Goal: Transaction & Acquisition: Purchase product/service

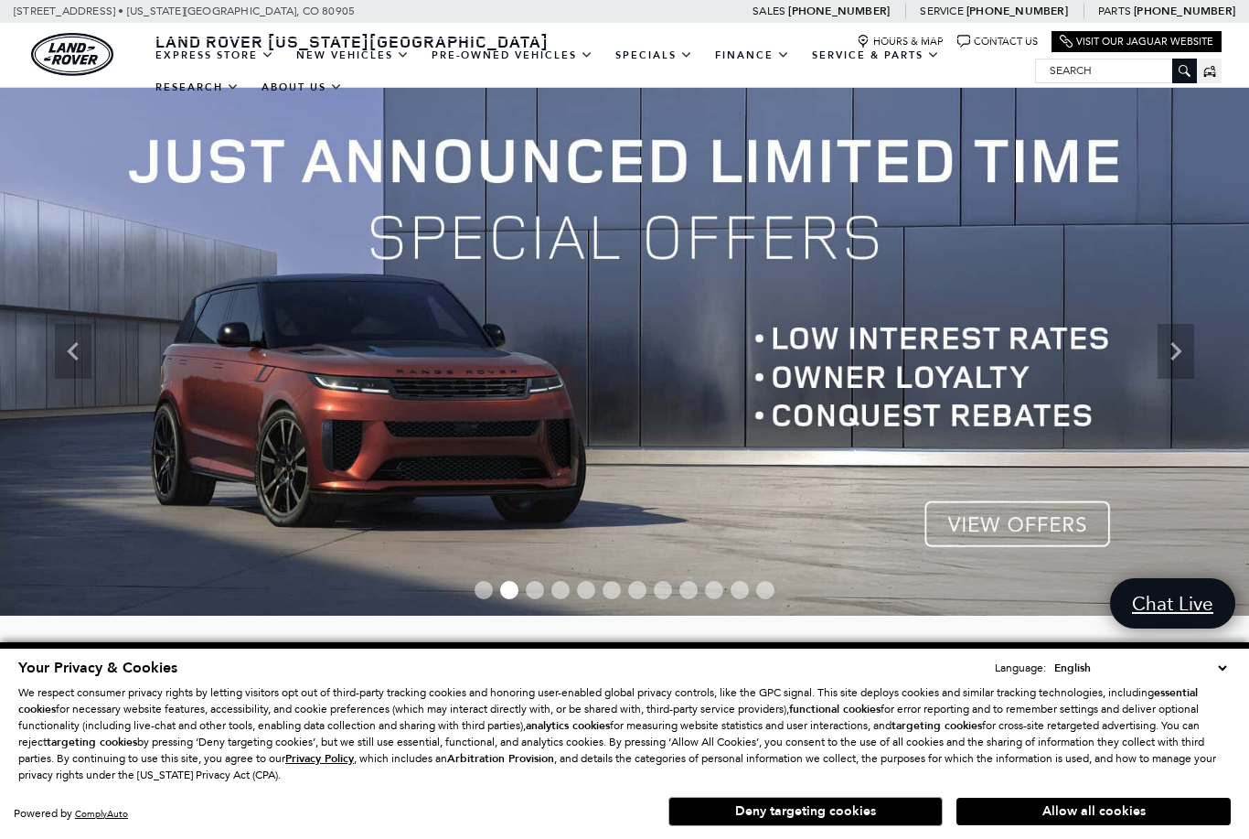
click at [0, 0] on link "Range Rover Sport" at bounding box center [0, 0] width 0 height 0
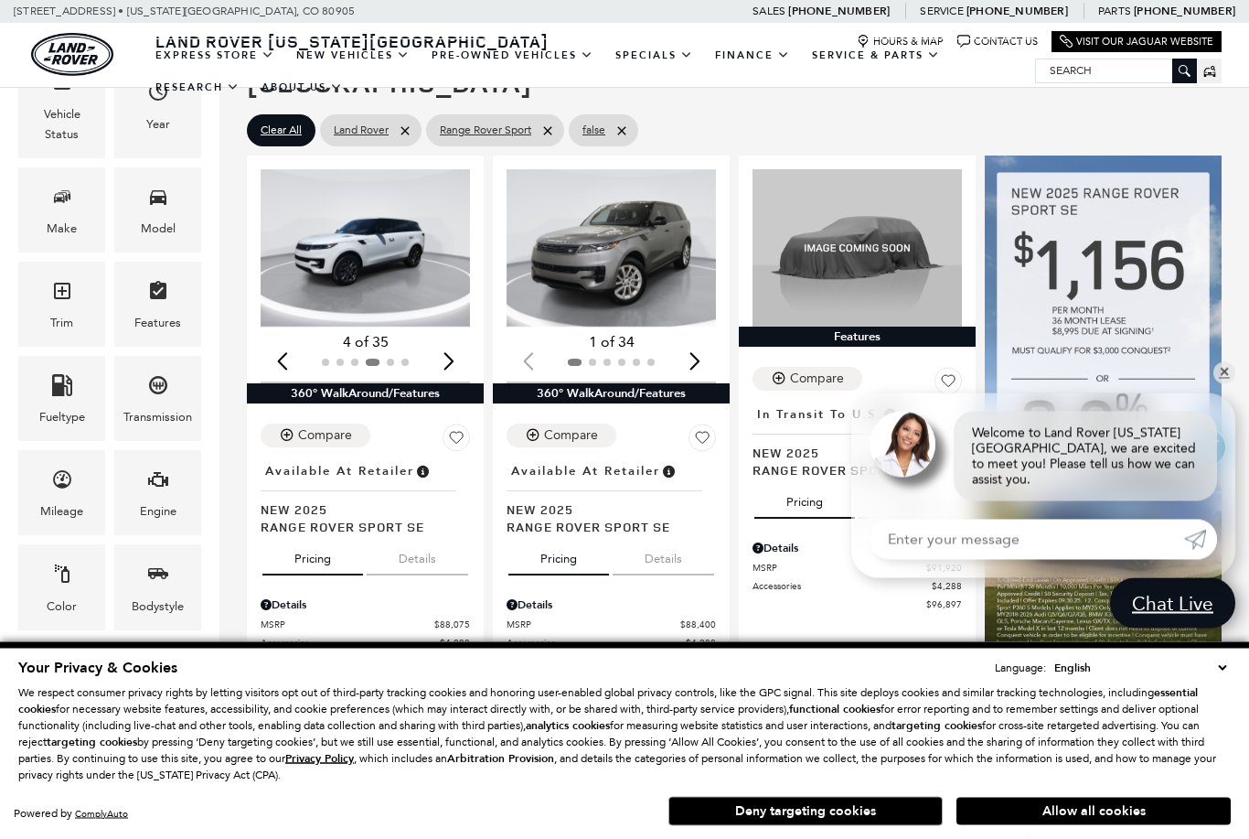
scroll to position [338, 0]
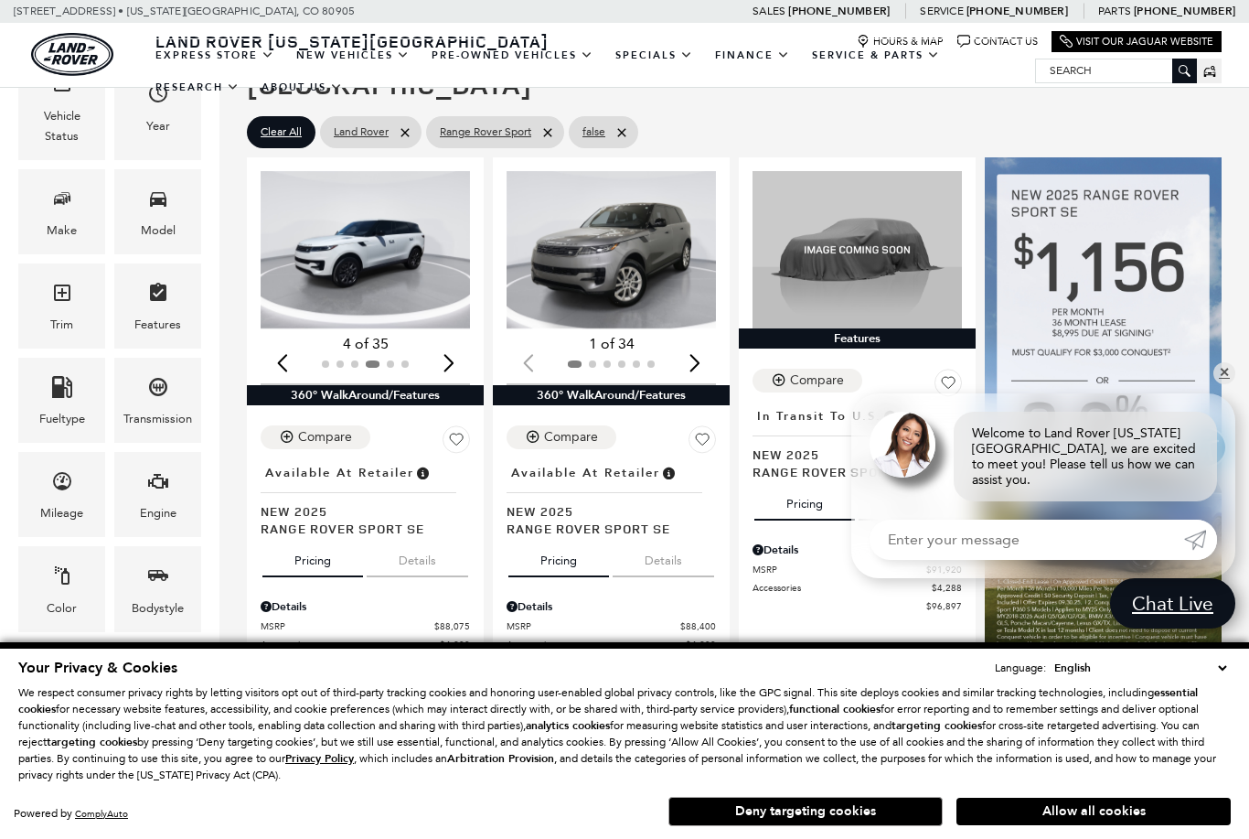
click at [315, 229] on img "4 / 6" at bounding box center [365, 249] width 209 height 157
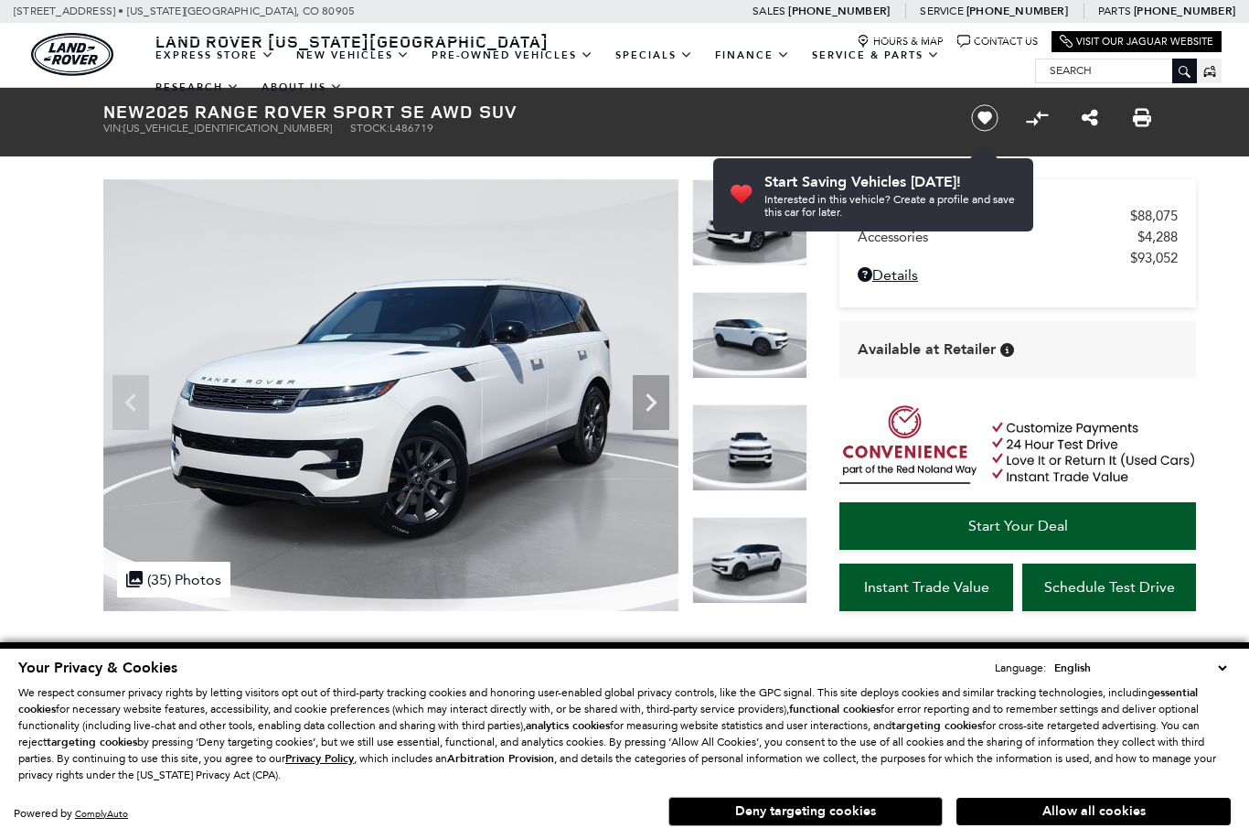
click at [262, 249] on img at bounding box center [390, 395] width 575 height 432
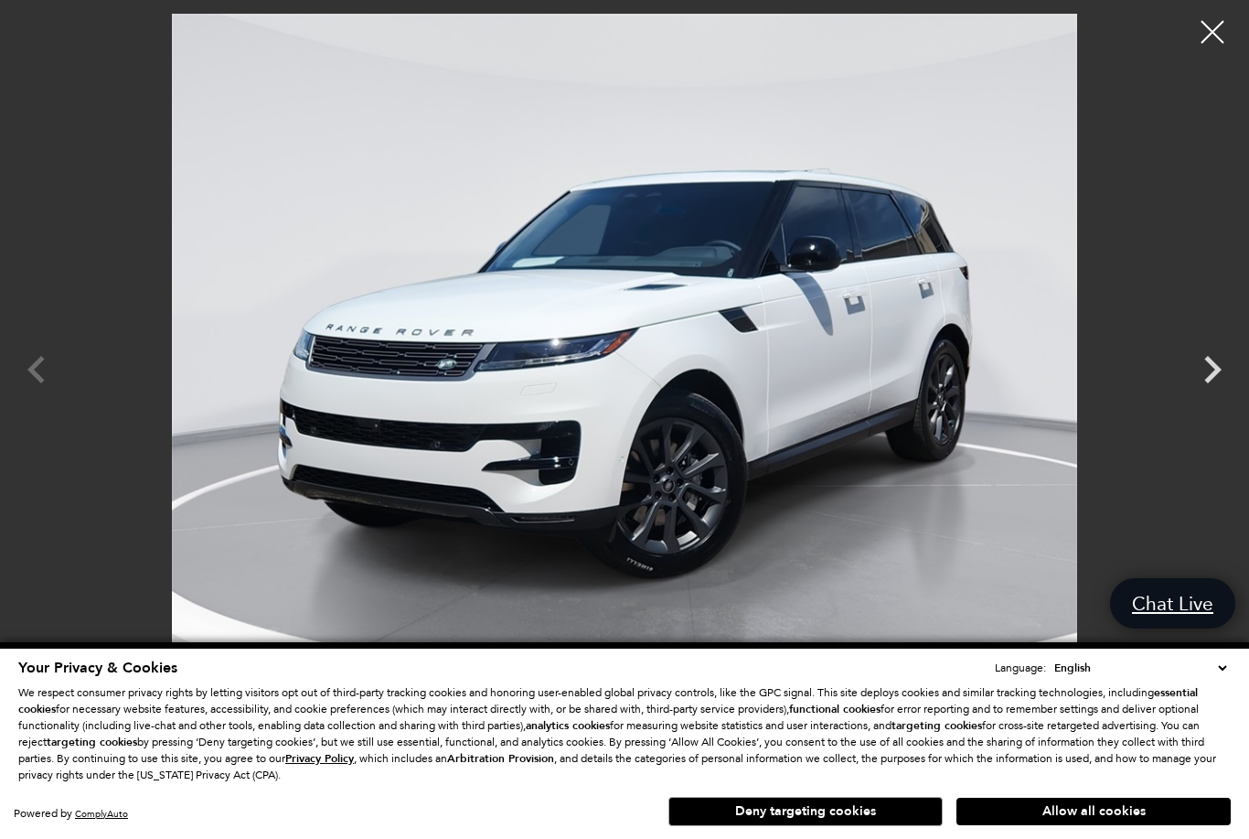
click at [1213, 365] on icon "Next" at bounding box center [1213, 369] width 17 height 27
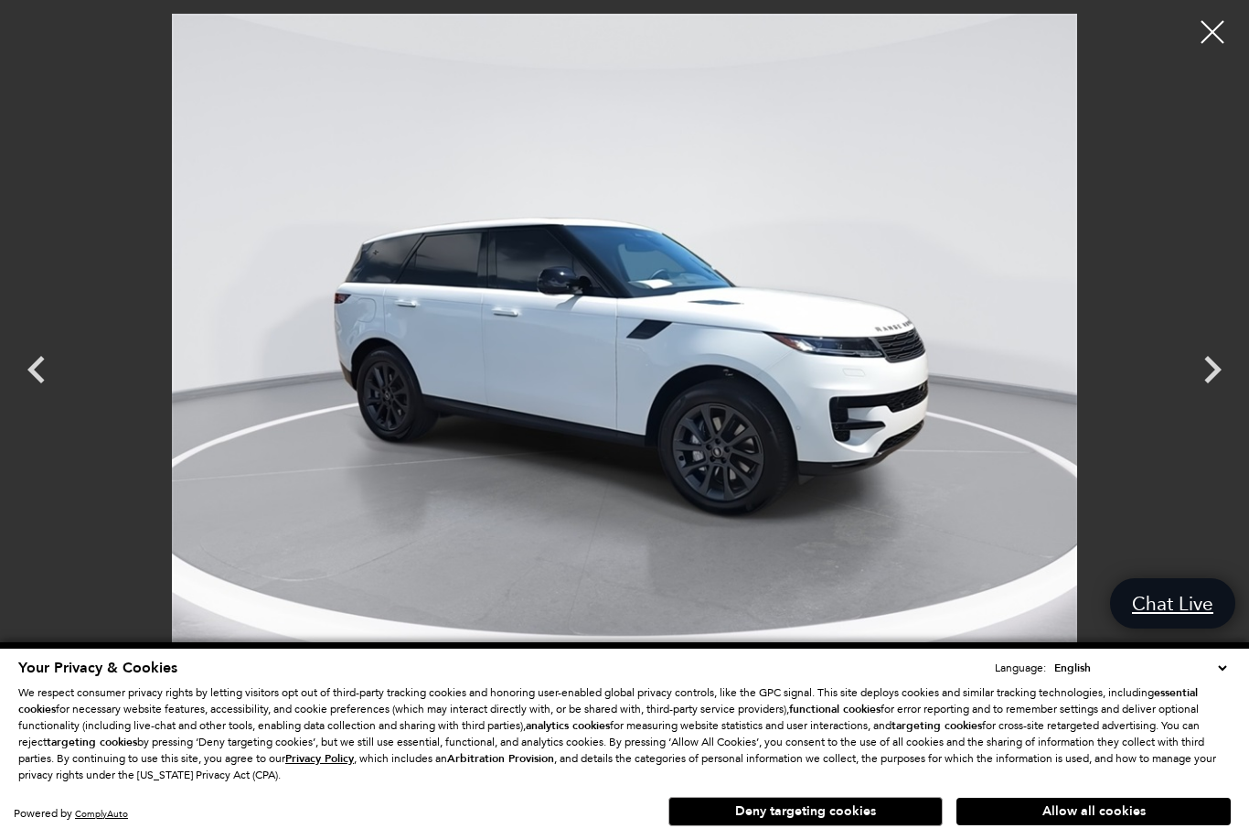
click at [1226, 363] on icon "Next" at bounding box center [1212, 369] width 55 height 55
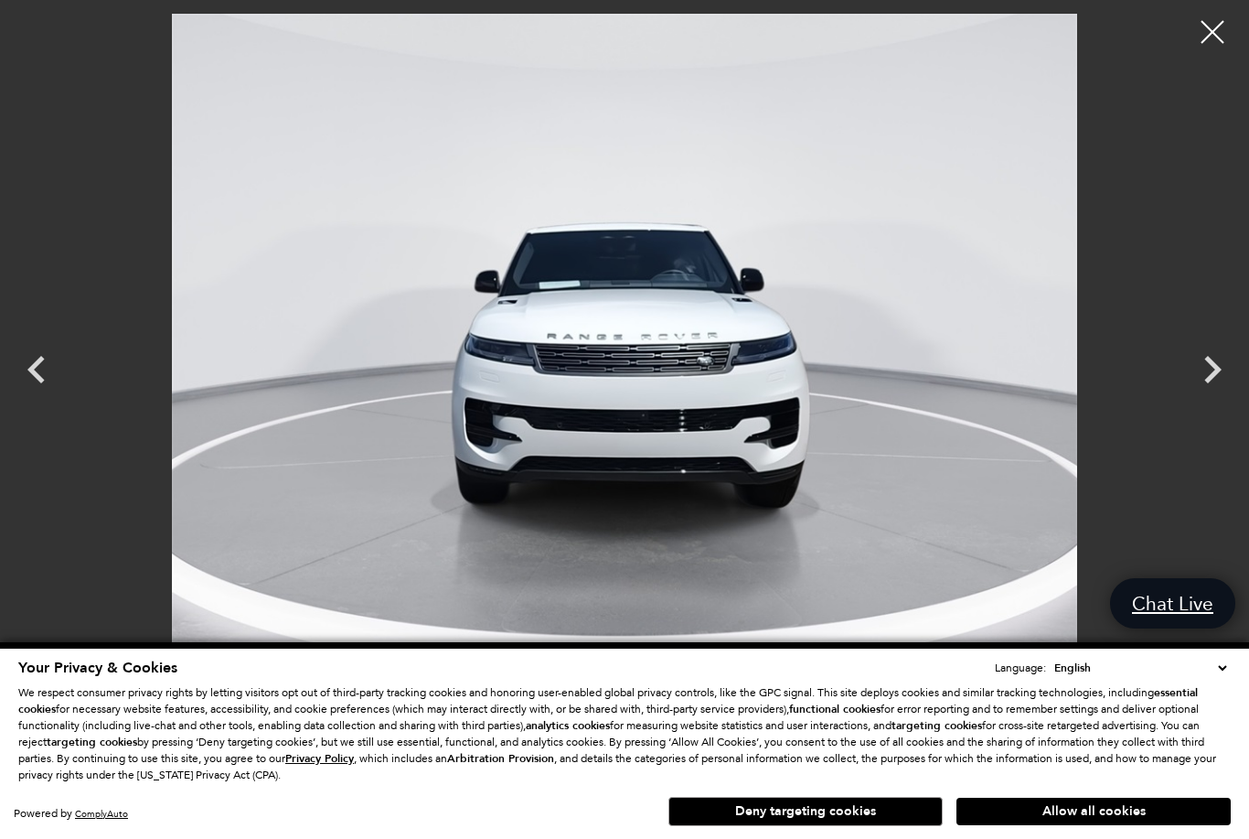
click at [1226, 360] on icon "Next" at bounding box center [1212, 369] width 55 height 55
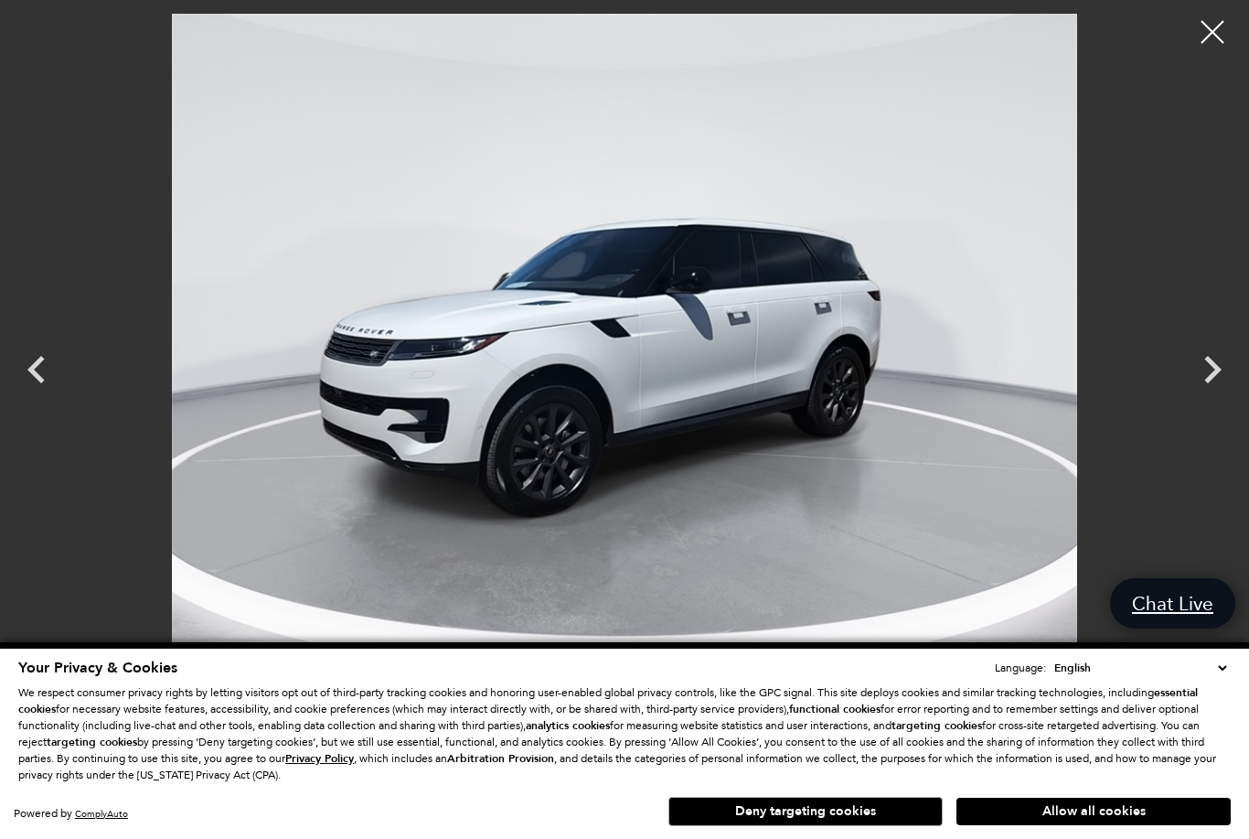
click at [1226, 359] on icon "Next" at bounding box center [1212, 369] width 55 height 55
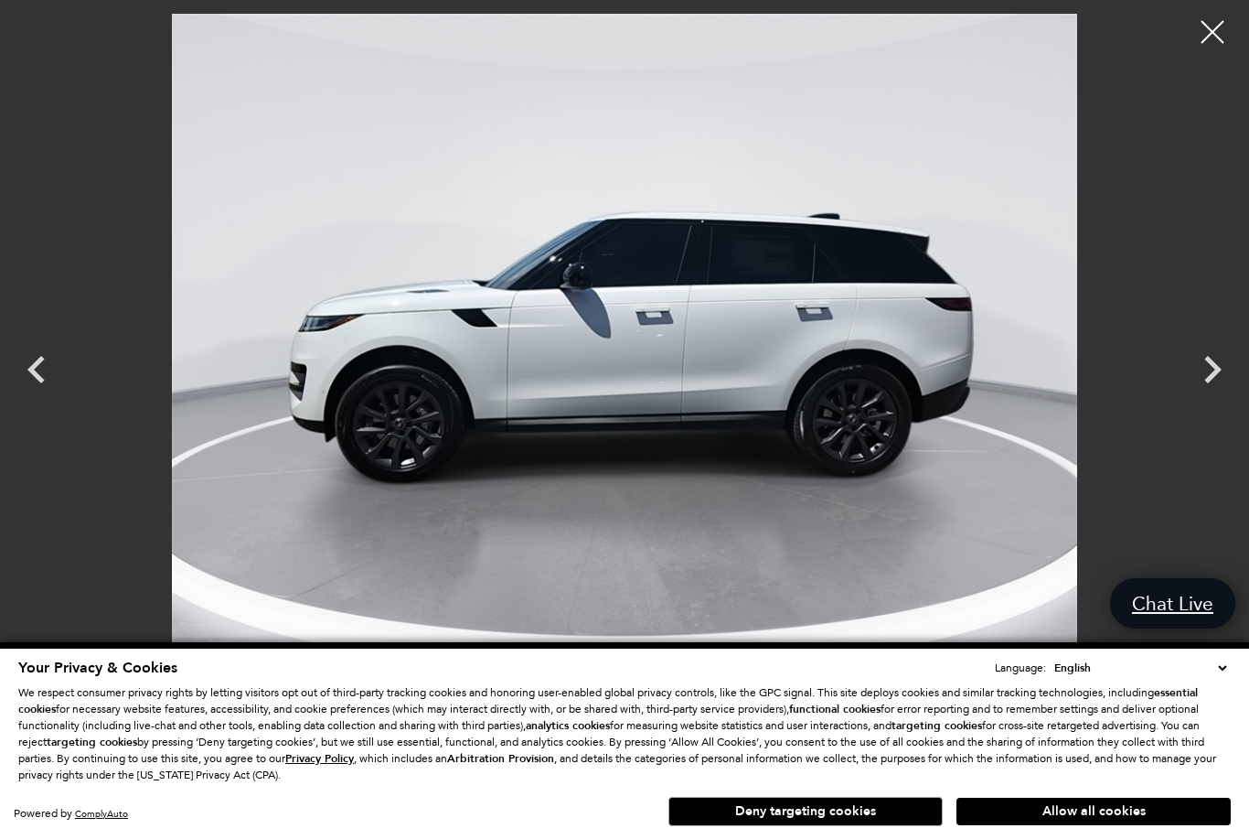
click at [1226, 359] on icon "Next" at bounding box center [1212, 369] width 55 height 55
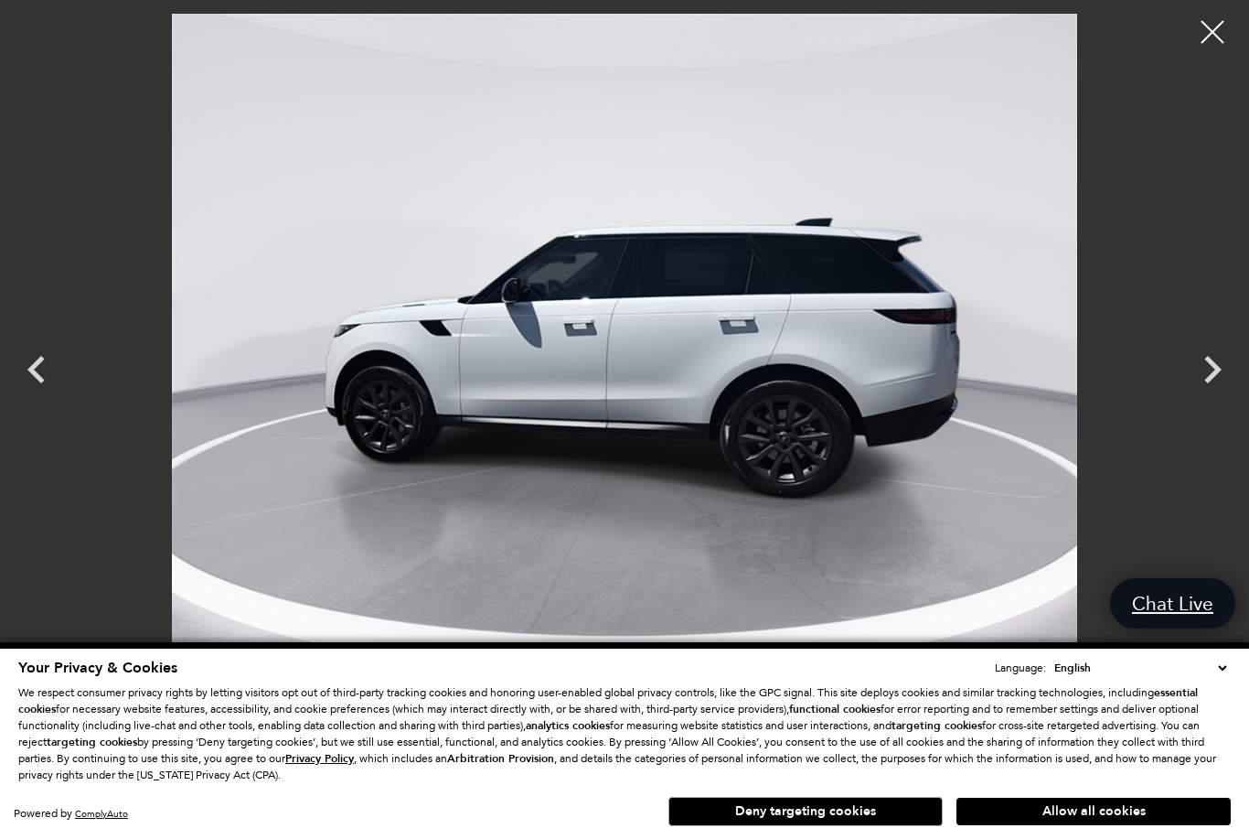
click at [1222, 357] on icon "Next" at bounding box center [1212, 369] width 55 height 55
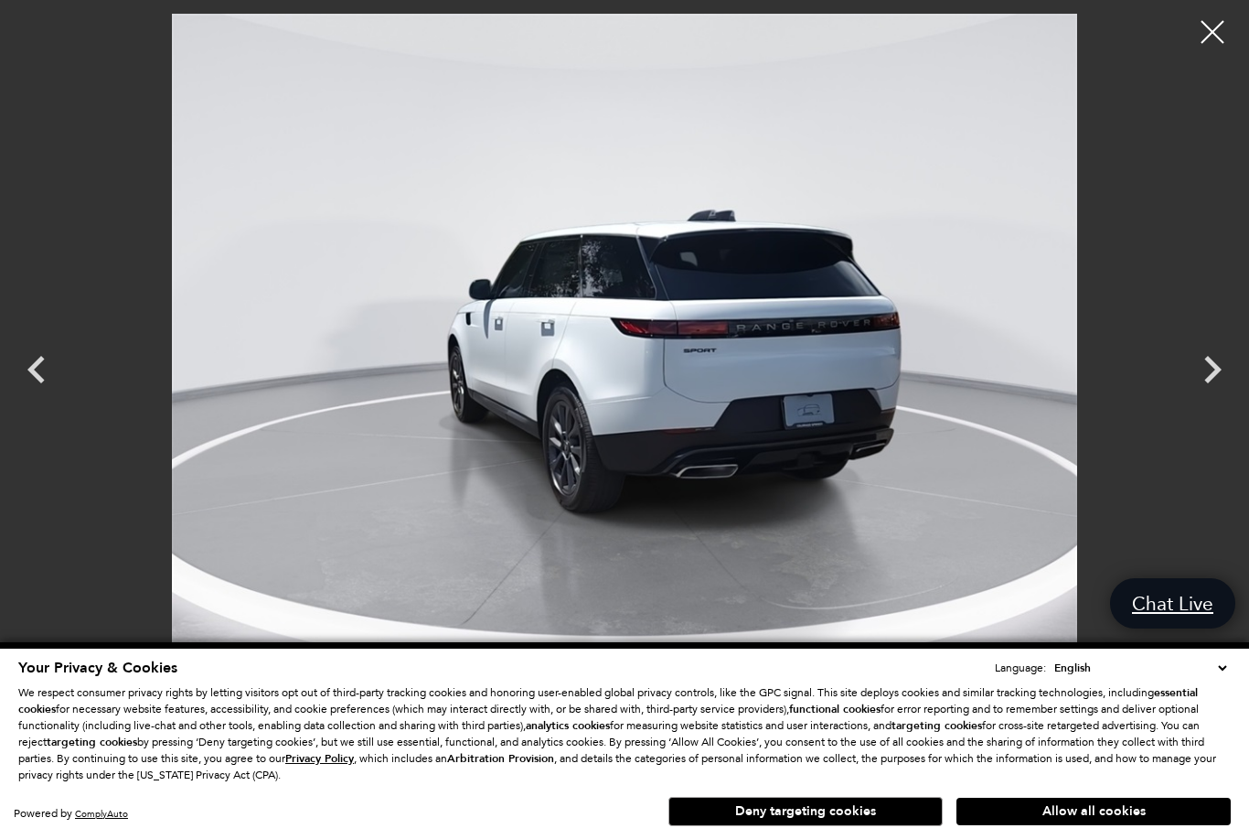
click at [1221, 357] on icon "Next" at bounding box center [1212, 369] width 55 height 55
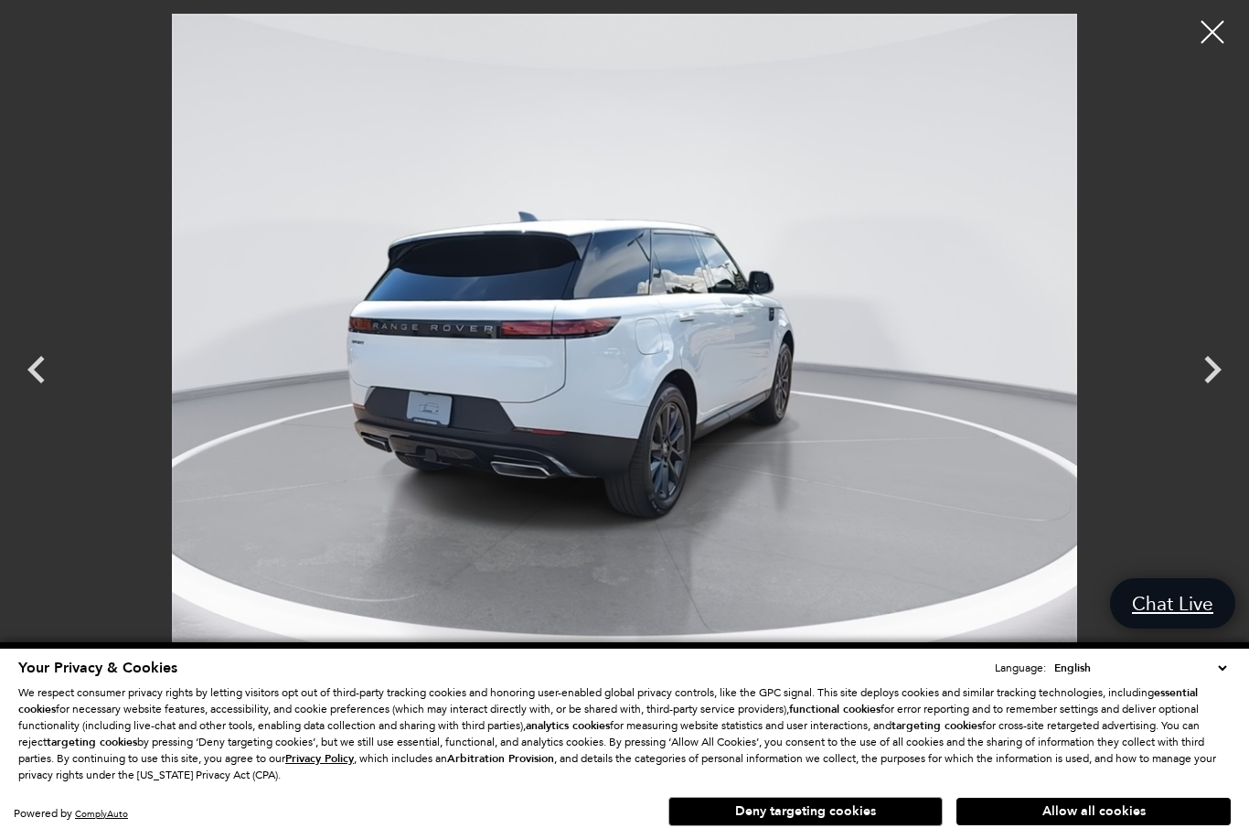
click at [1221, 355] on icon "Next" at bounding box center [1212, 369] width 55 height 55
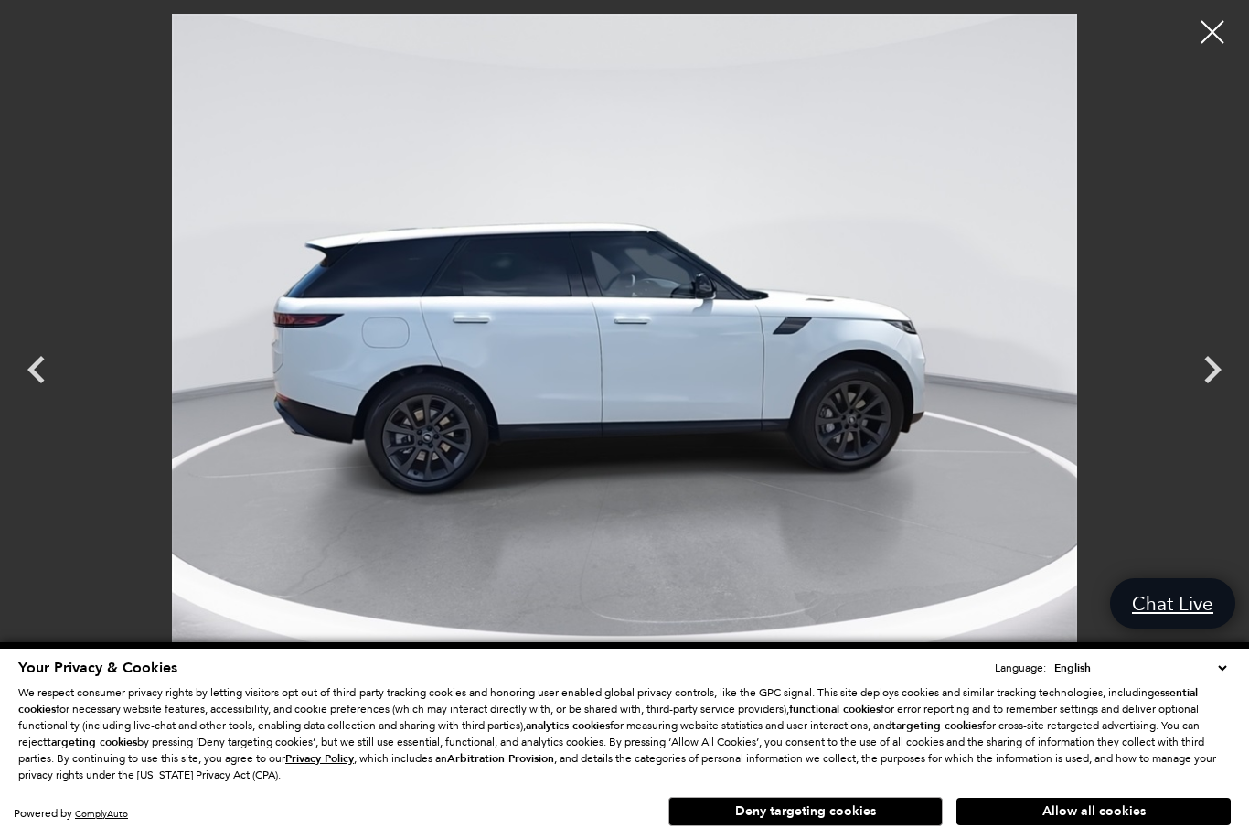
click at [1222, 354] on icon "Next" at bounding box center [1212, 369] width 55 height 55
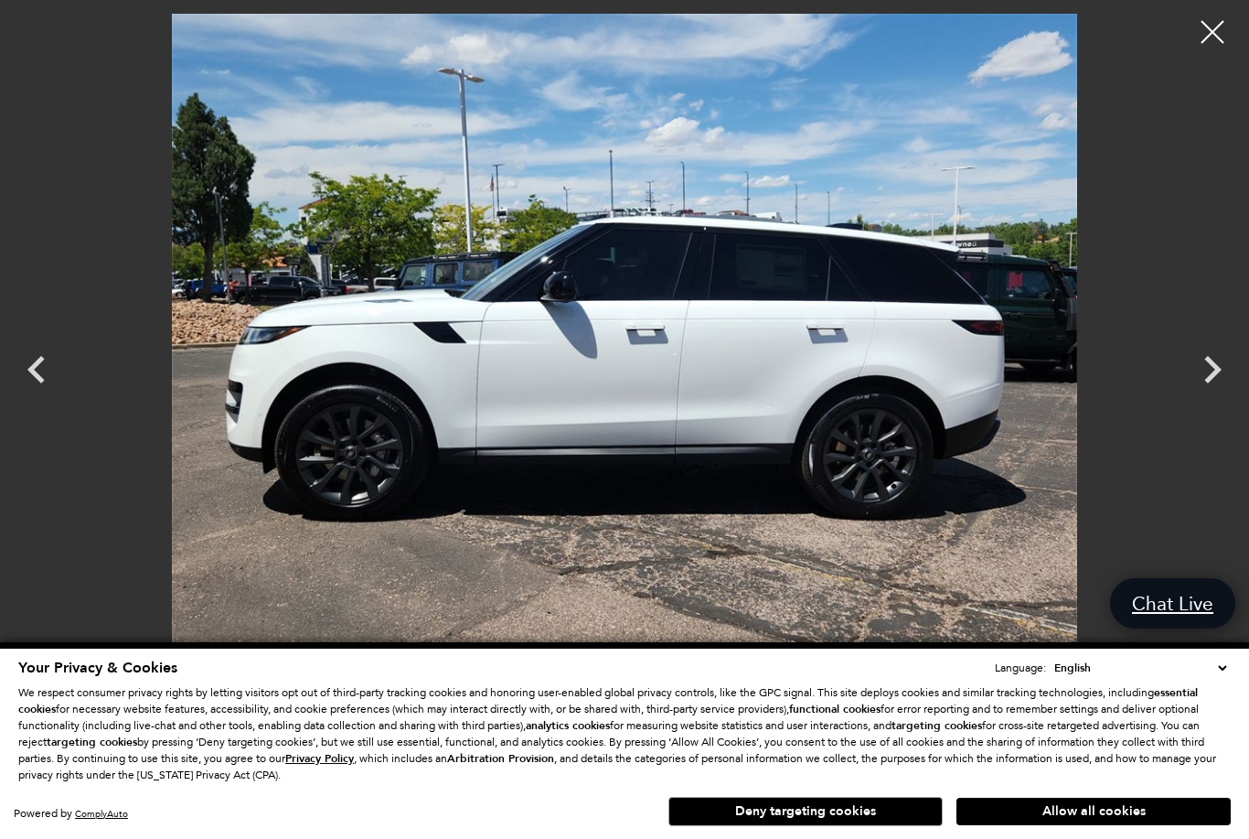
click at [1219, 353] on icon "Next" at bounding box center [1212, 369] width 55 height 55
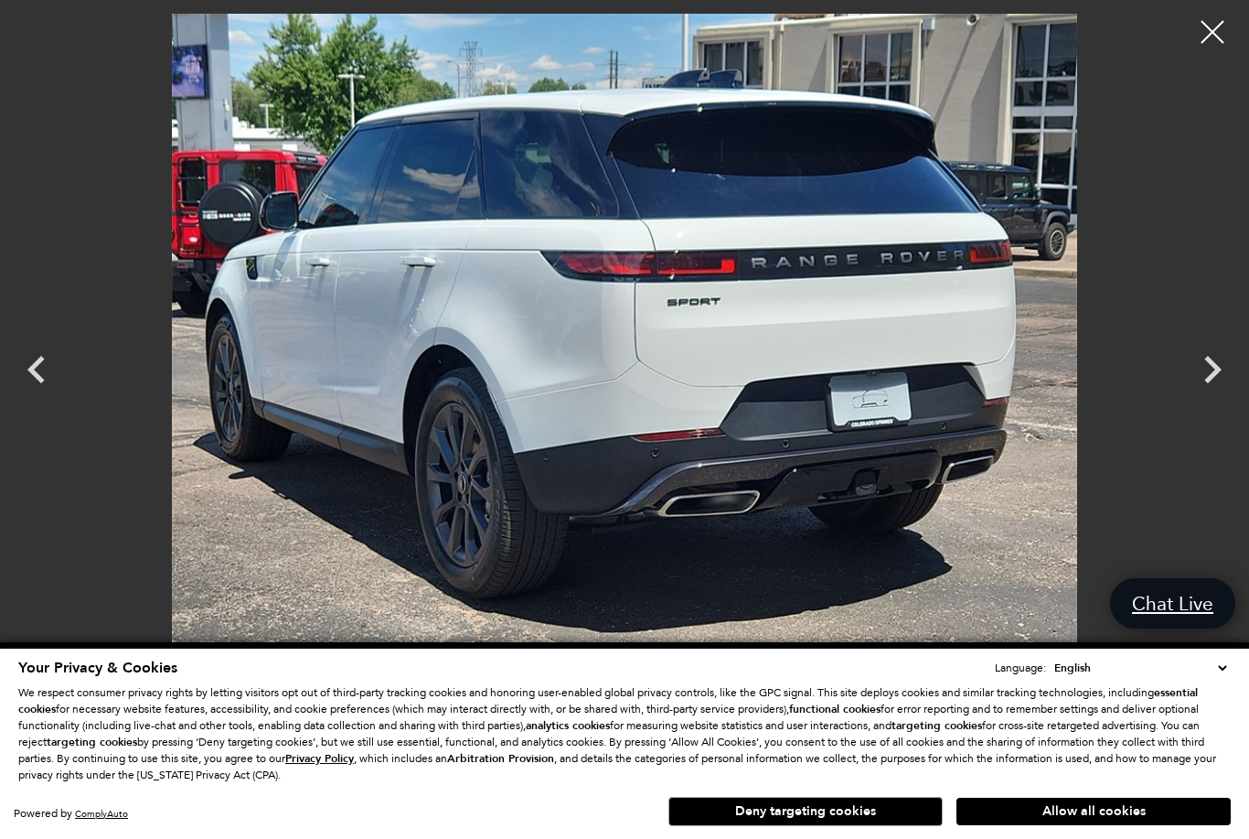
click at [1224, 351] on icon "Next" at bounding box center [1212, 369] width 55 height 55
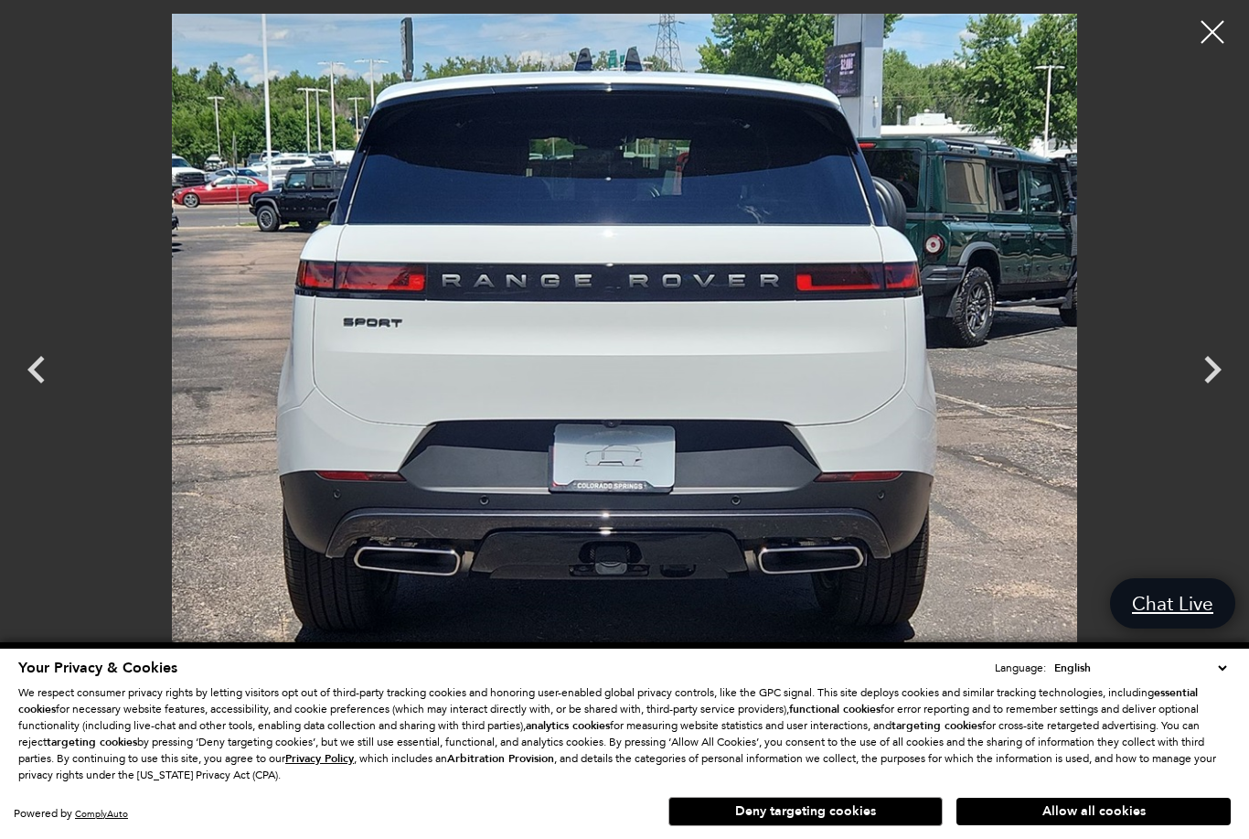
click at [1227, 349] on icon "Next" at bounding box center [1212, 369] width 55 height 55
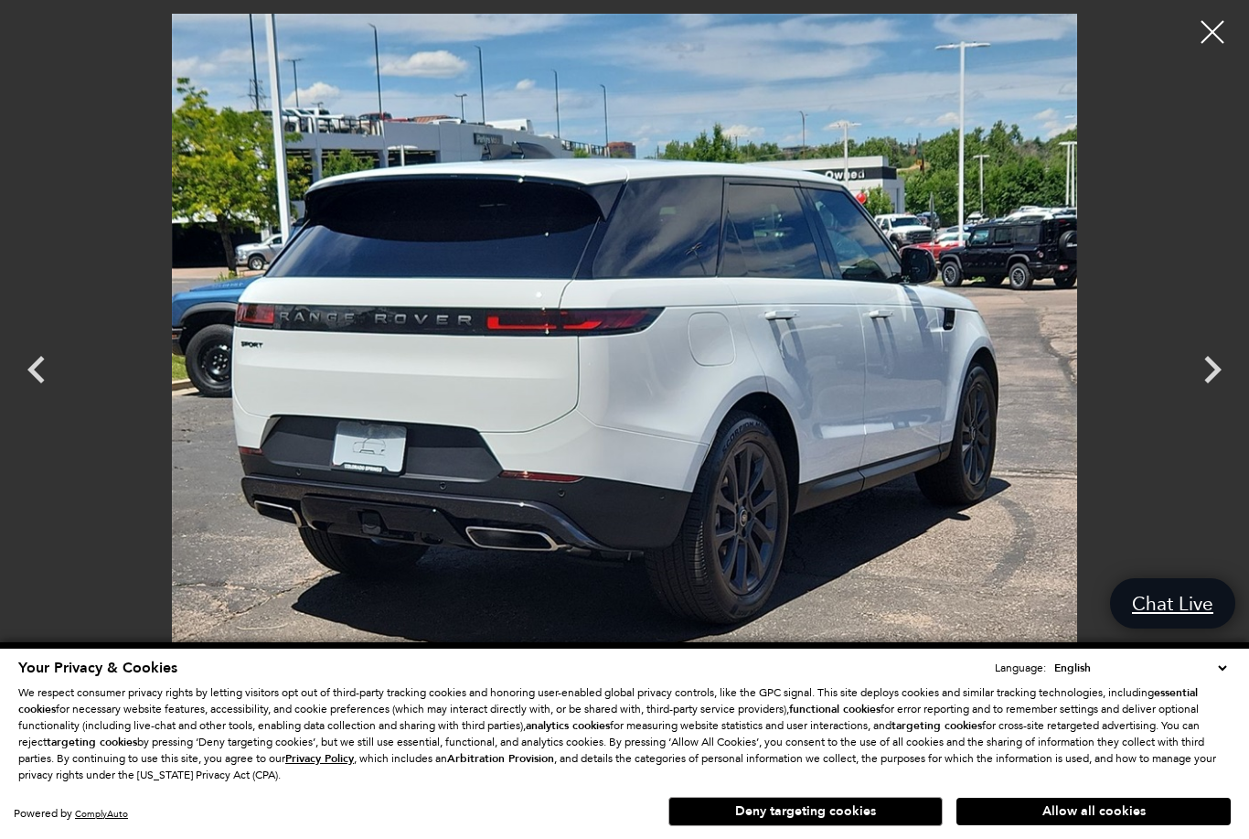
click at [1228, 349] on icon "Next" at bounding box center [1212, 369] width 55 height 55
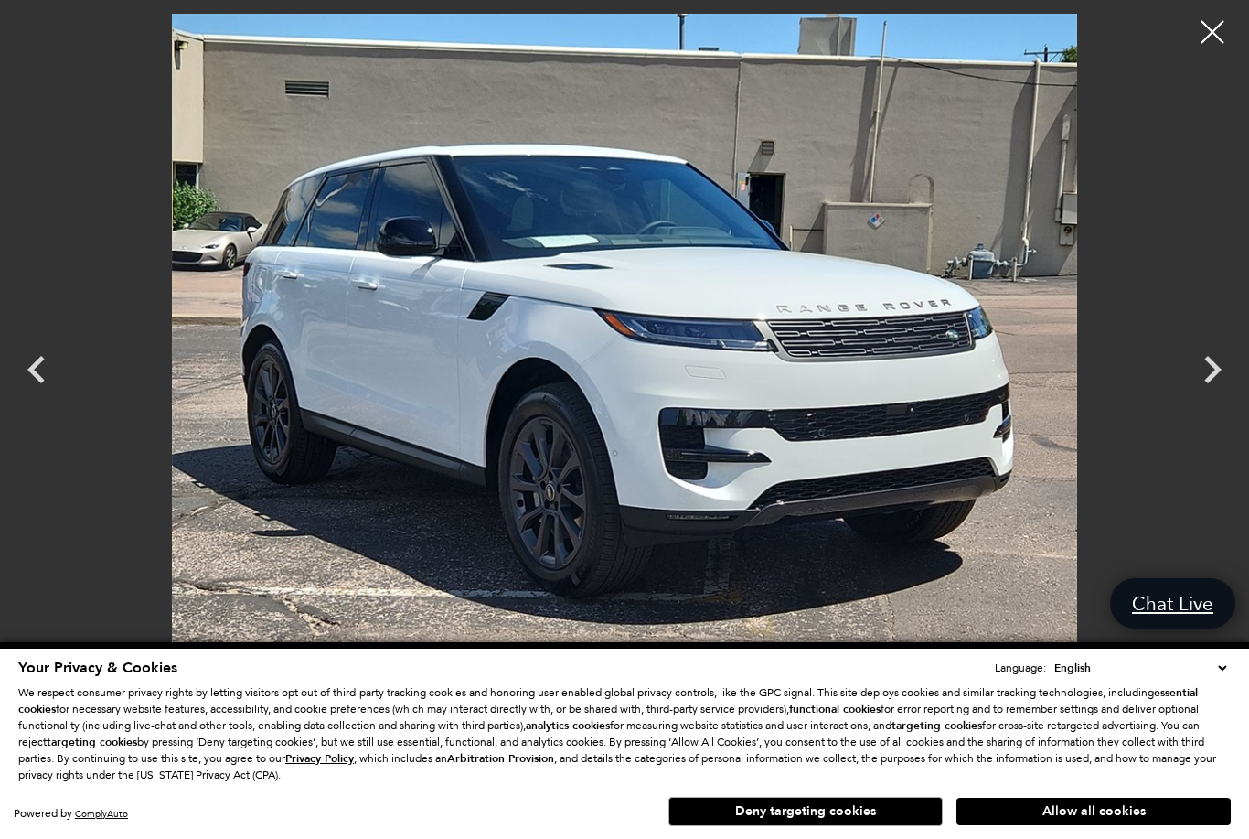
click at [1227, 349] on icon "Next" at bounding box center [1212, 369] width 55 height 55
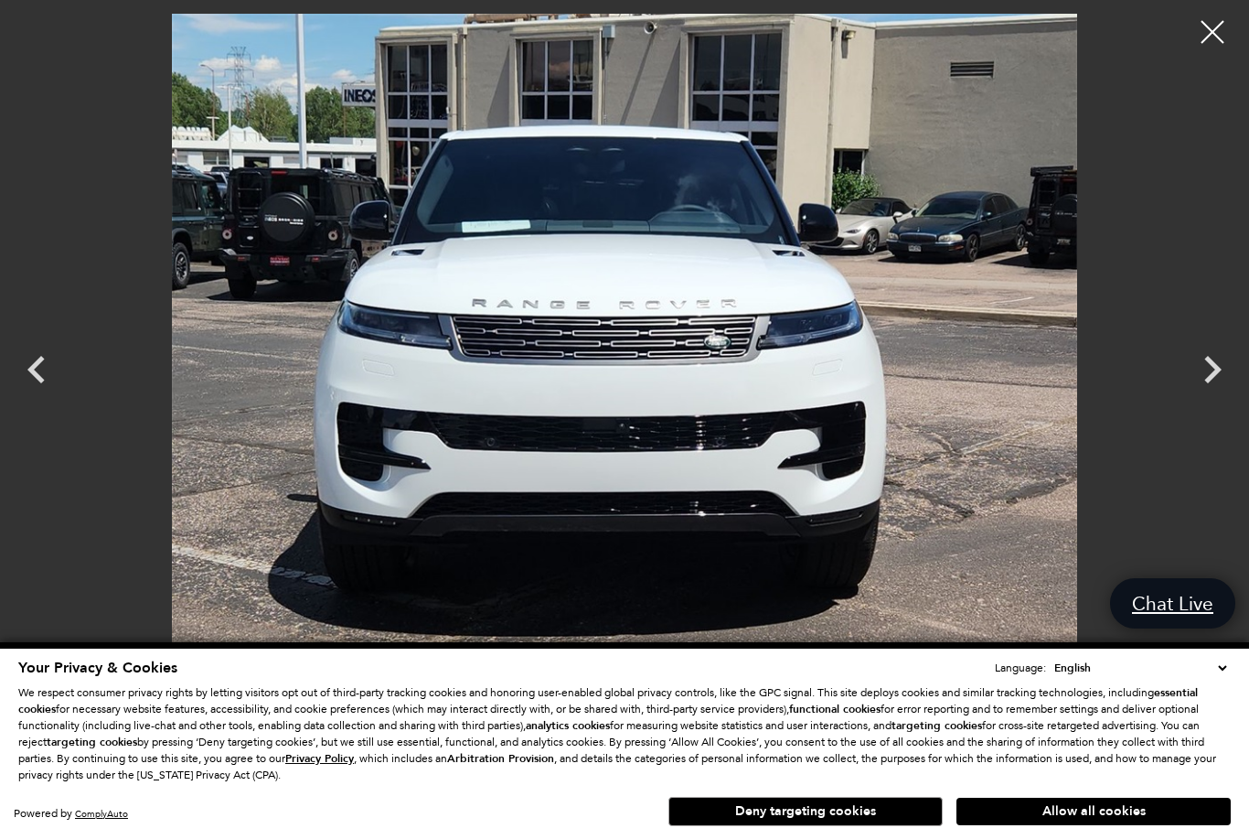
click at [1228, 348] on icon "Next" at bounding box center [1212, 369] width 55 height 55
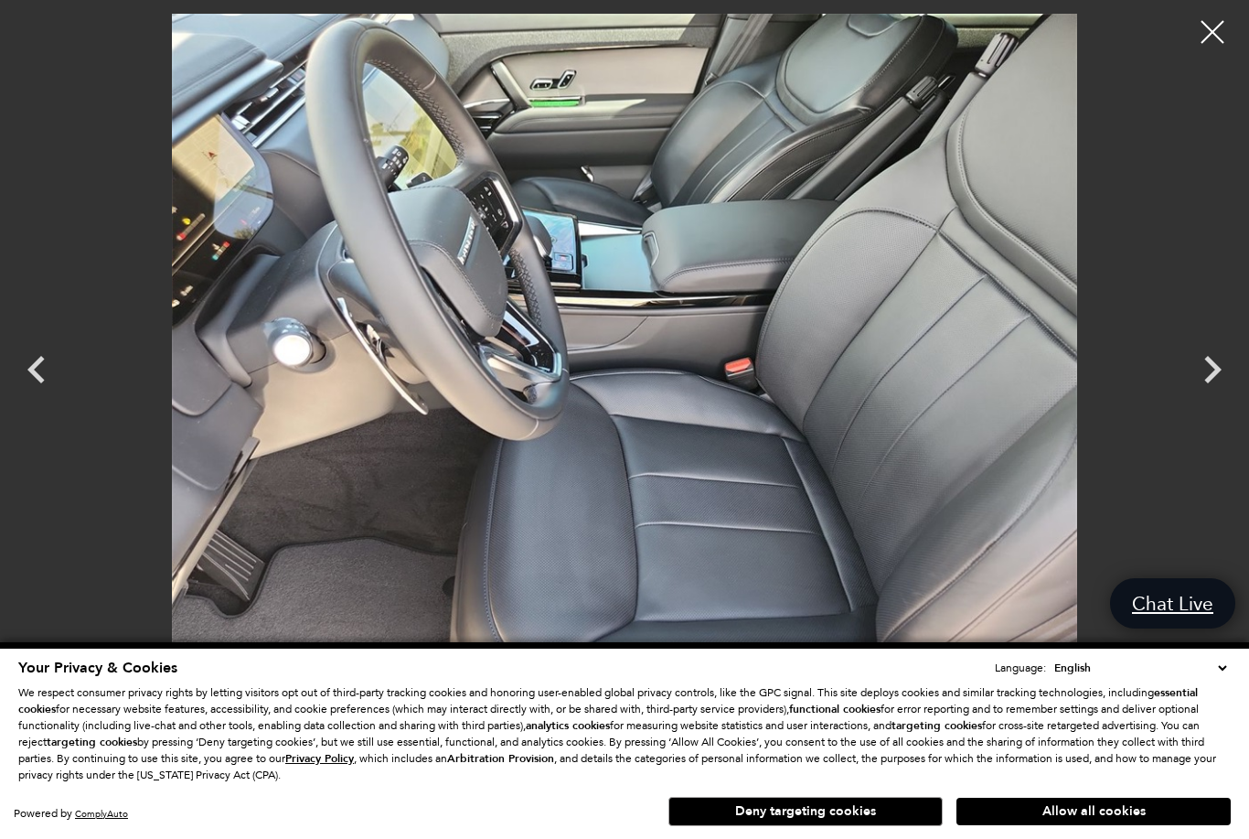
click at [1227, 350] on icon "Next" at bounding box center [1212, 369] width 55 height 55
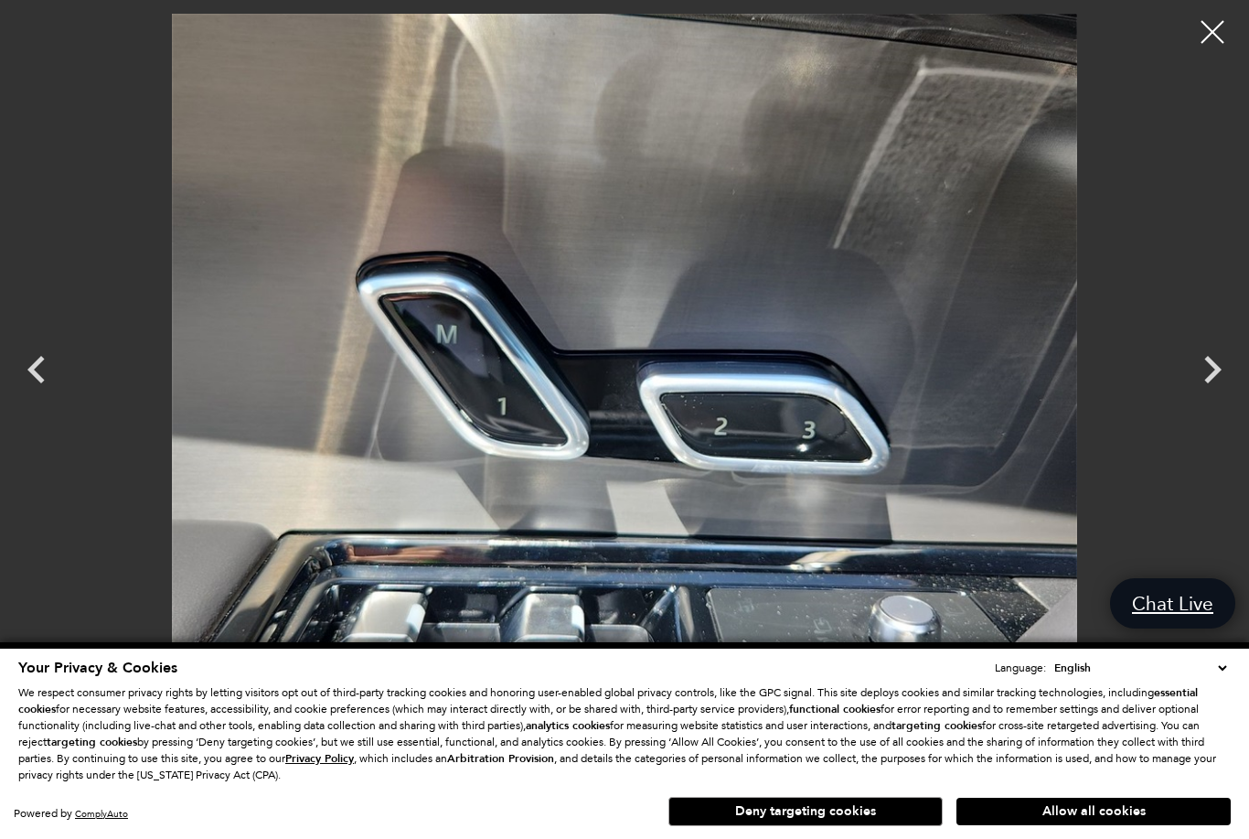
click at [1228, 349] on icon "Next" at bounding box center [1212, 369] width 55 height 55
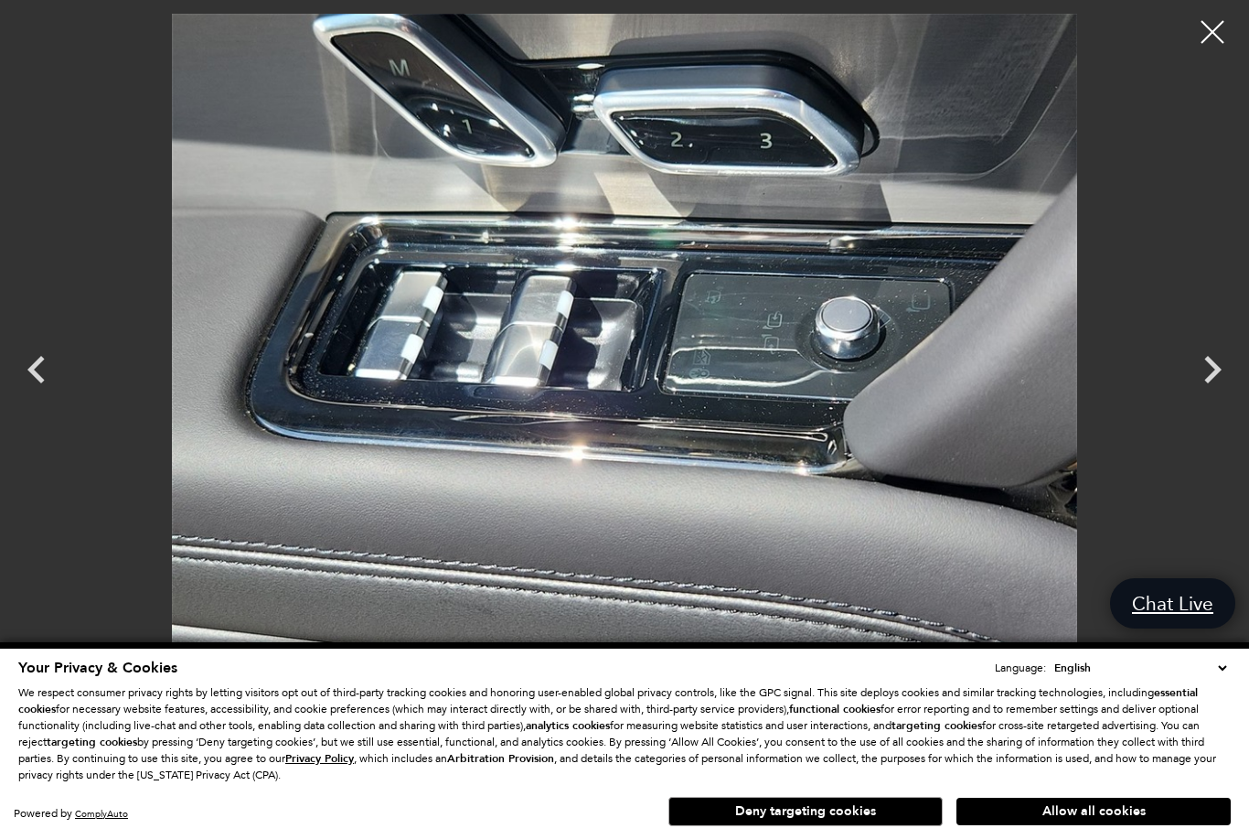
click at [1227, 351] on icon "Next" at bounding box center [1212, 369] width 55 height 55
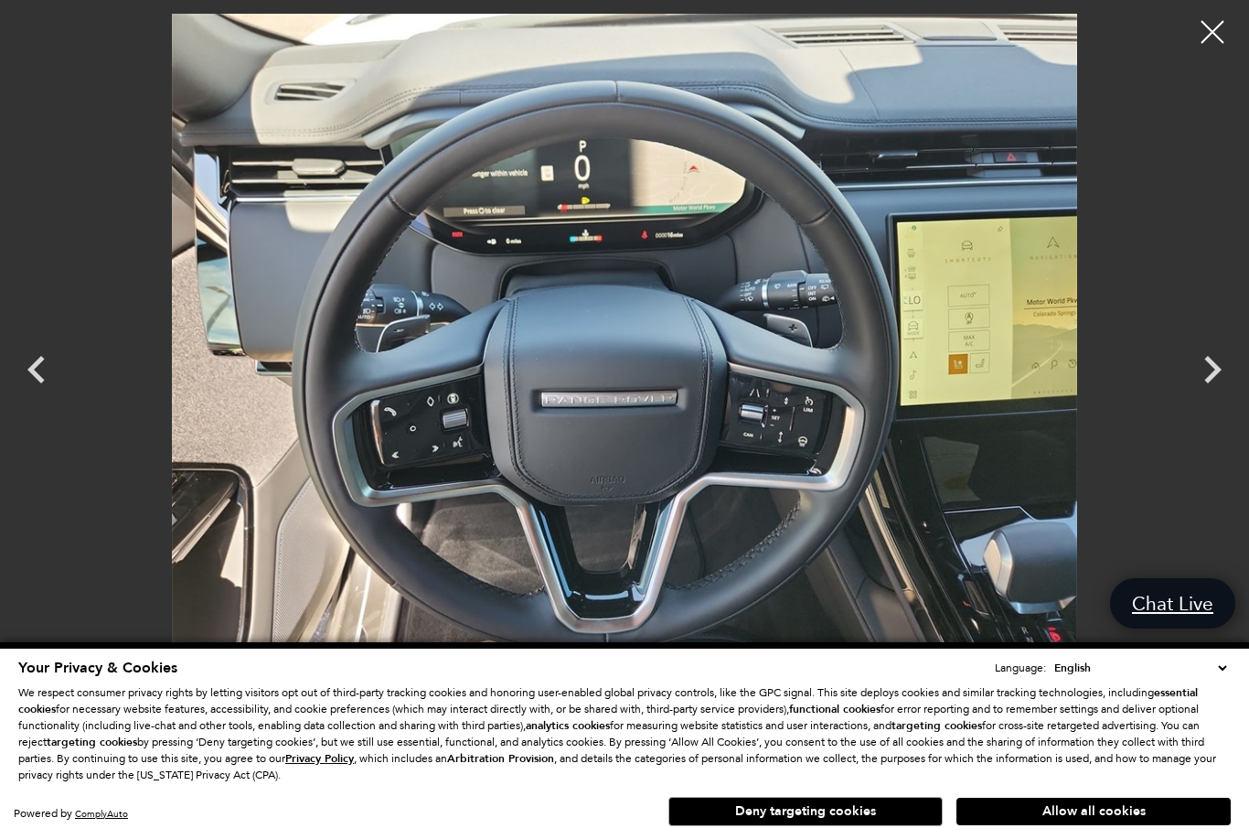
click at [1225, 360] on icon "Next" at bounding box center [1212, 369] width 55 height 55
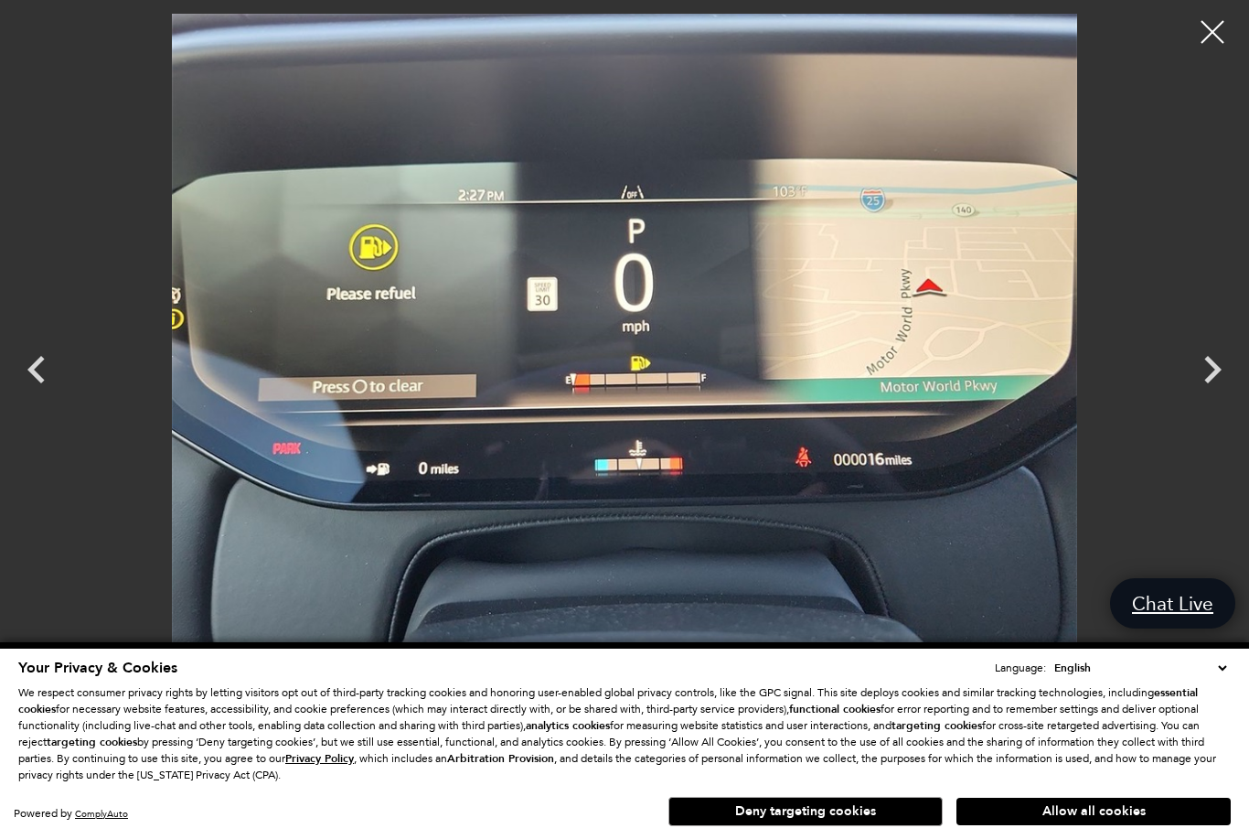
click at [1223, 359] on icon "Next" at bounding box center [1212, 369] width 55 height 55
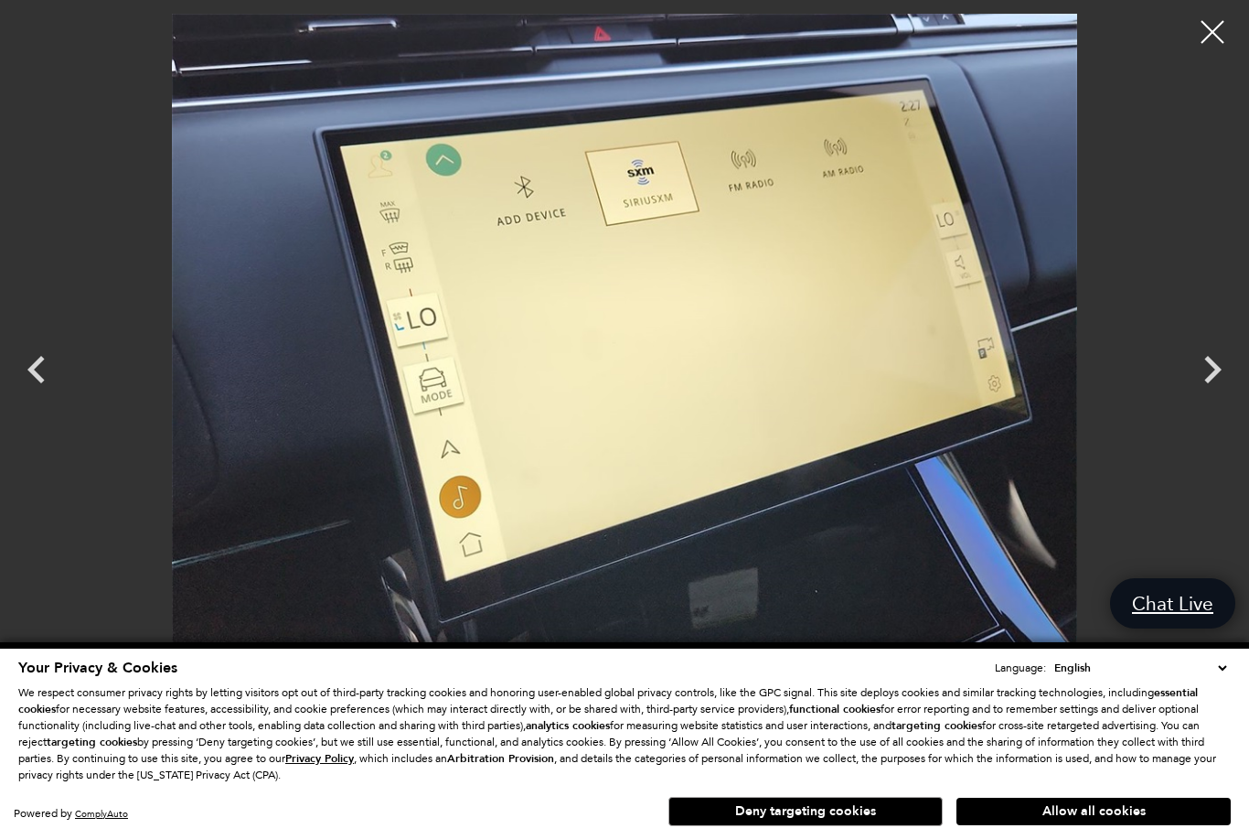
click at [1223, 359] on icon "Next" at bounding box center [1212, 369] width 55 height 55
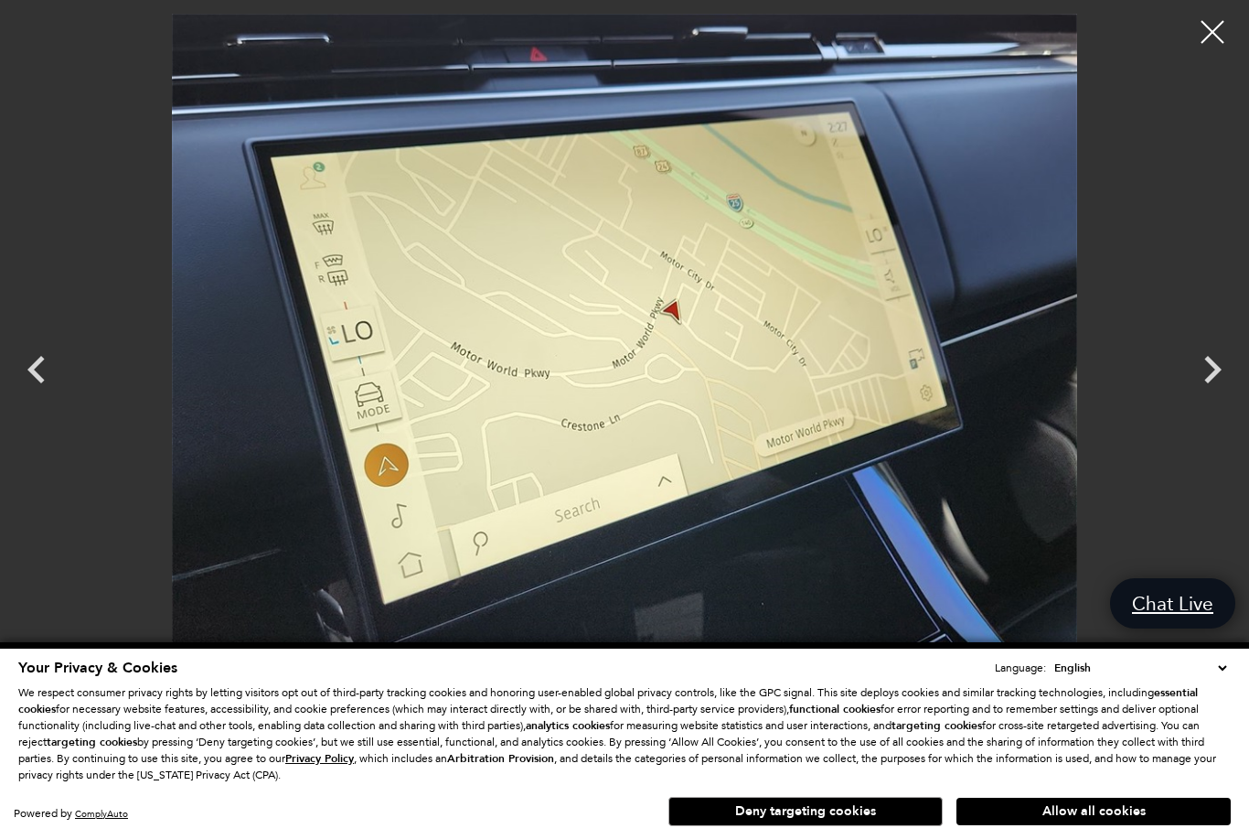
click at [1227, 361] on icon "Next" at bounding box center [1212, 369] width 55 height 55
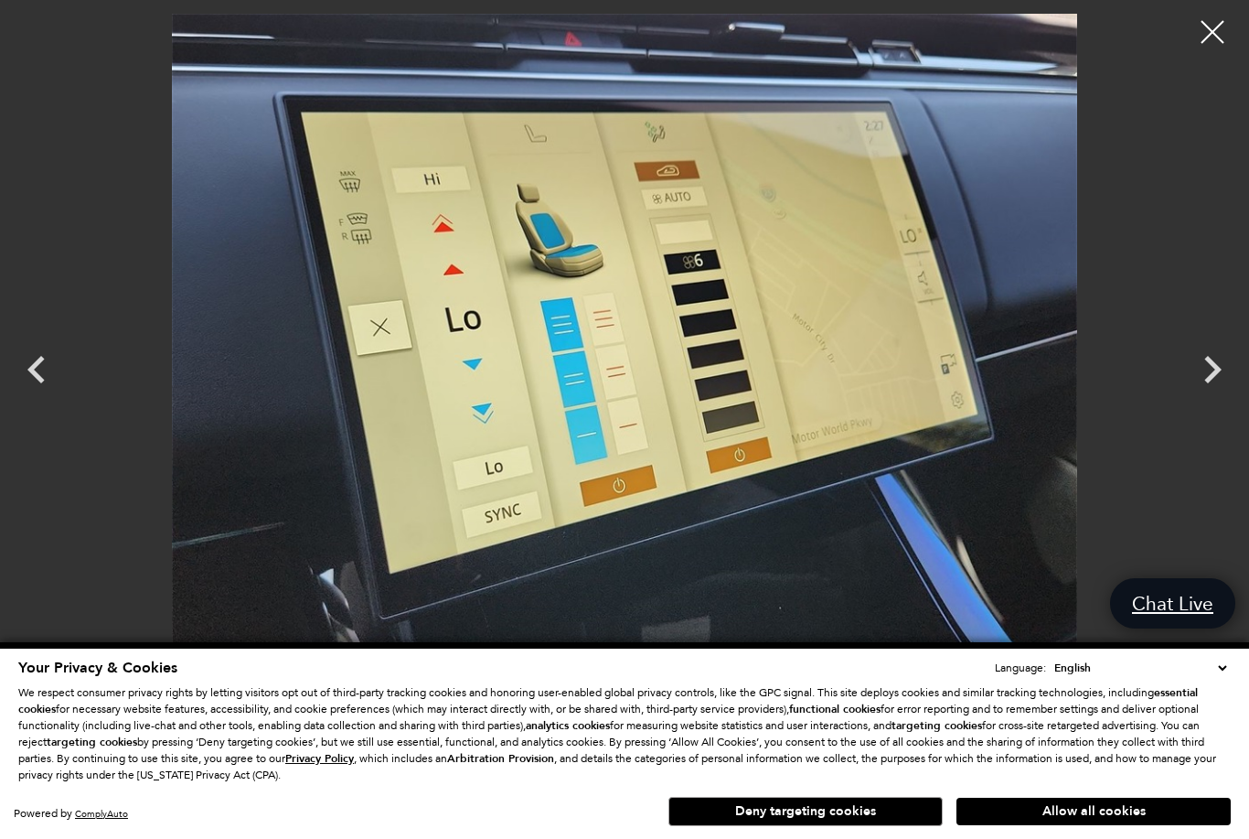
click at [1227, 365] on icon "Next" at bounding box center [1212, 369] width 55 height 55
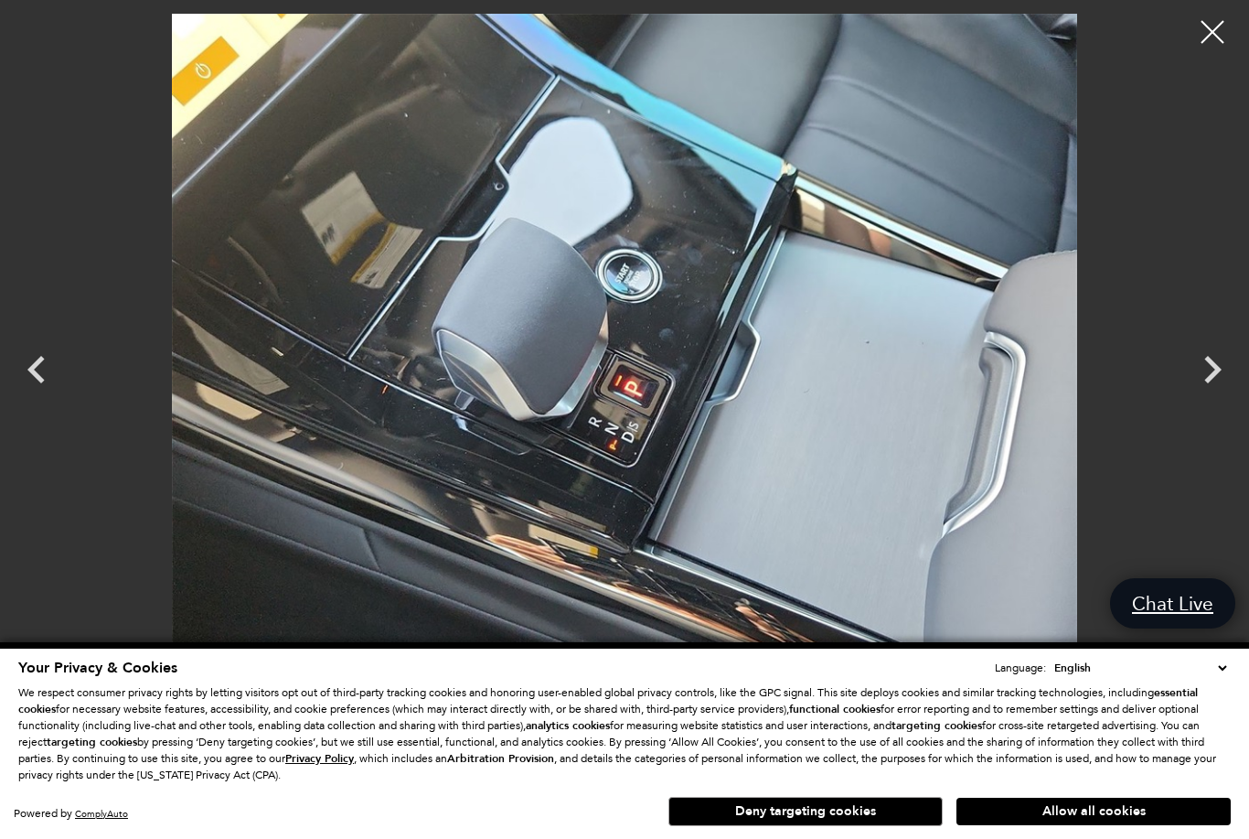
click at [1225, 370] on icon "Next" at bounding box center [1212, 369] width 55 height 55
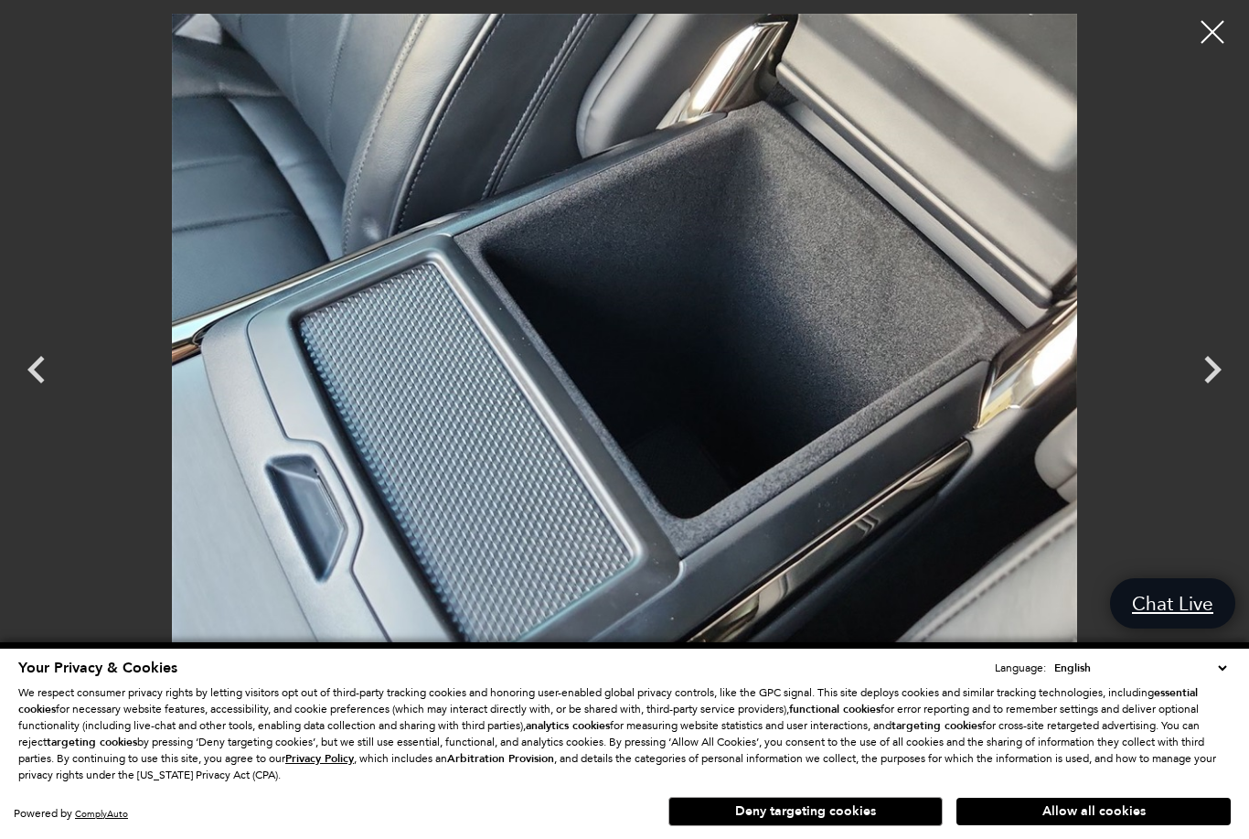
click at [1222, 368] on icon "Next" at bounding box center [1212, 369] width 55 height 55
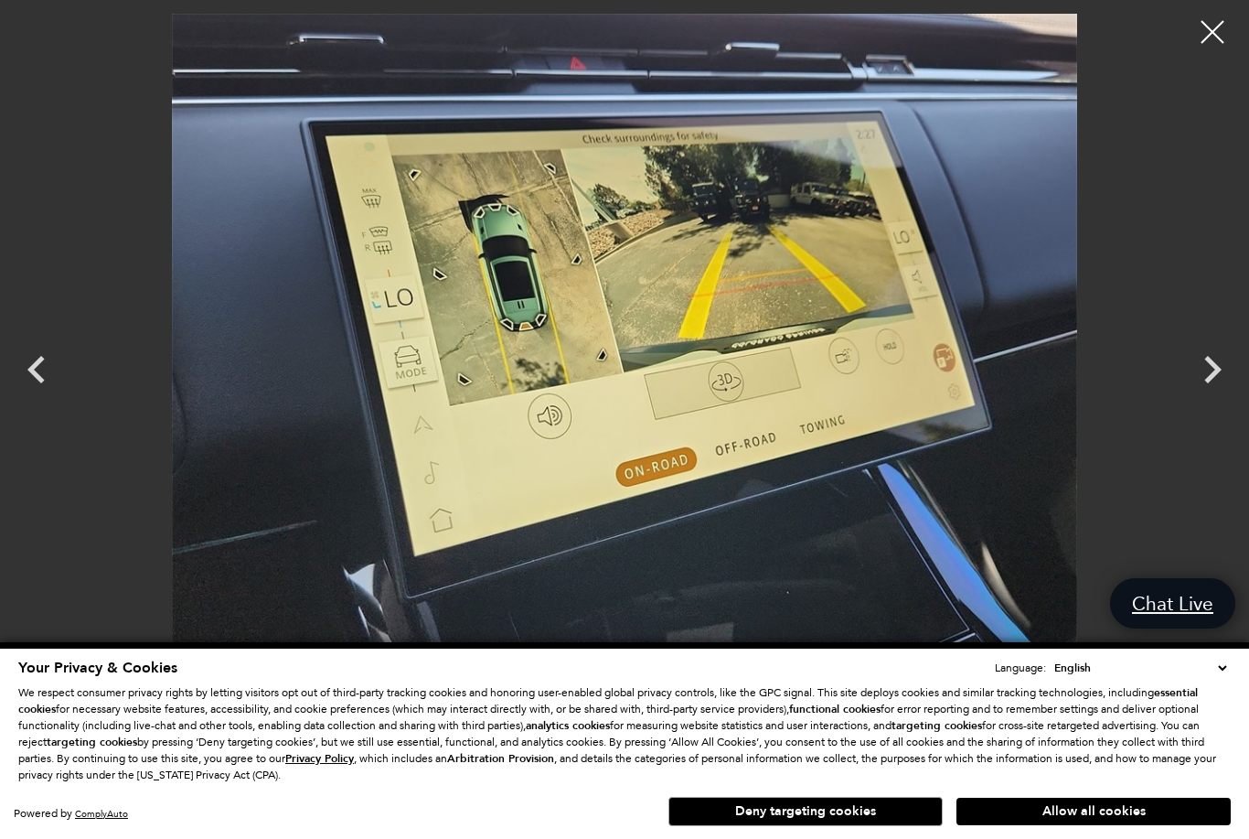
click at [1221, 363] on icon "Next" at bounding box center [1212, 369] width 55 height 55
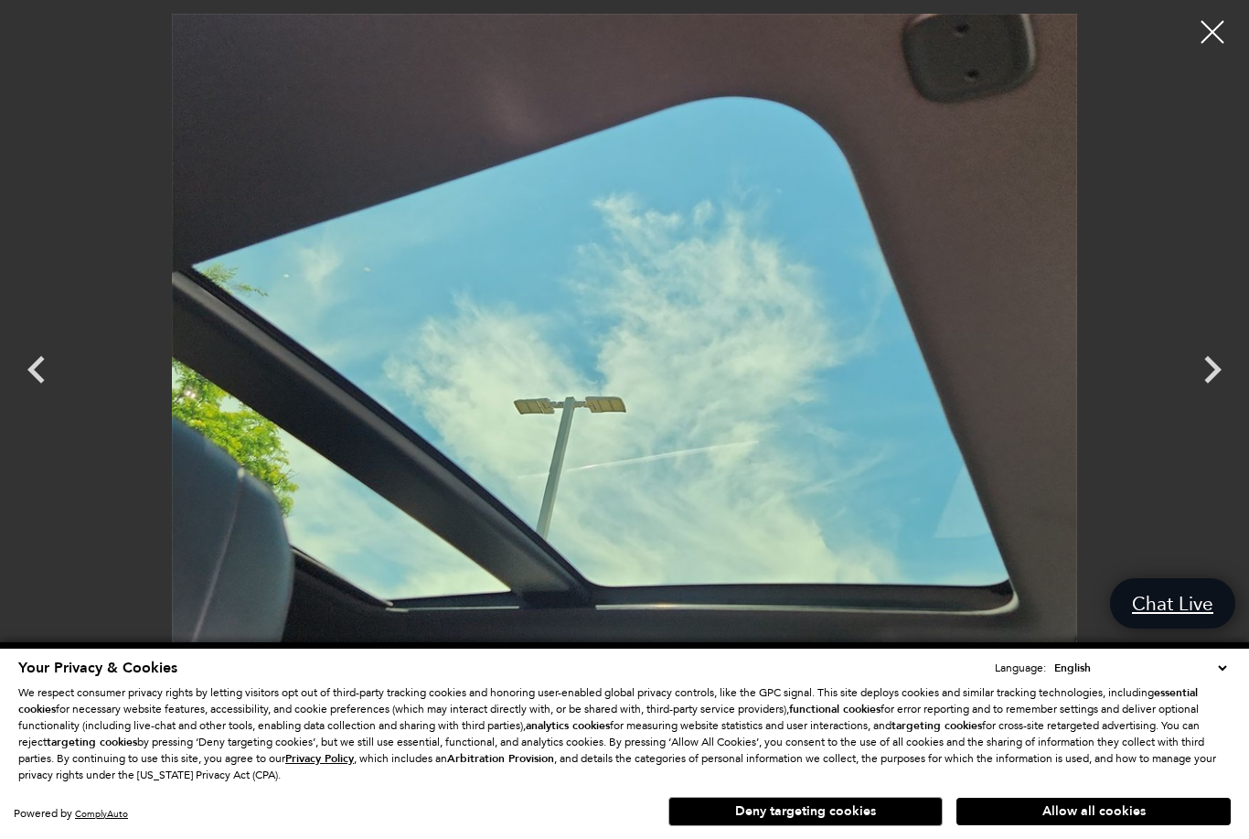
click at [1220, 362] on icon "Next" at bounding box center [1212, 369] width 55 height 55
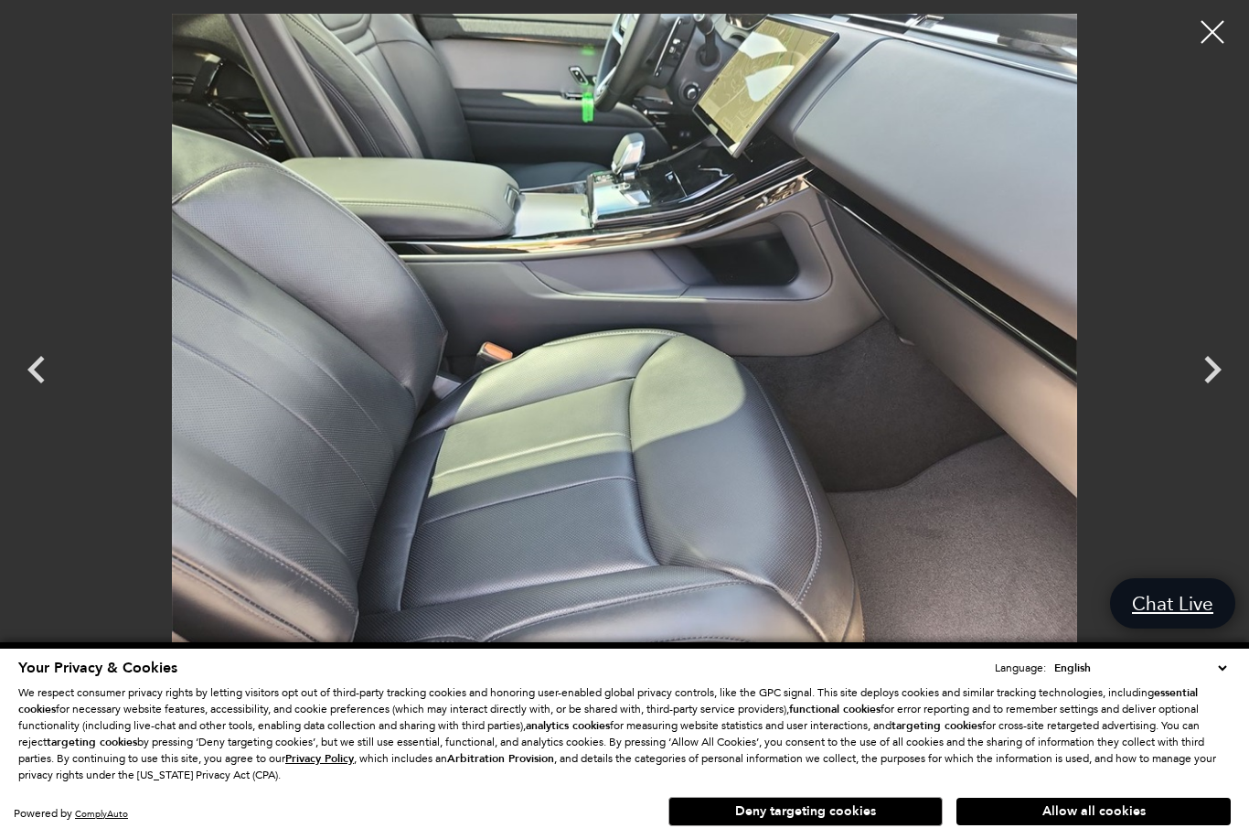
click at [1226, 365] on icon "Next" at bounding box center [1212, 369] width 55 height 55
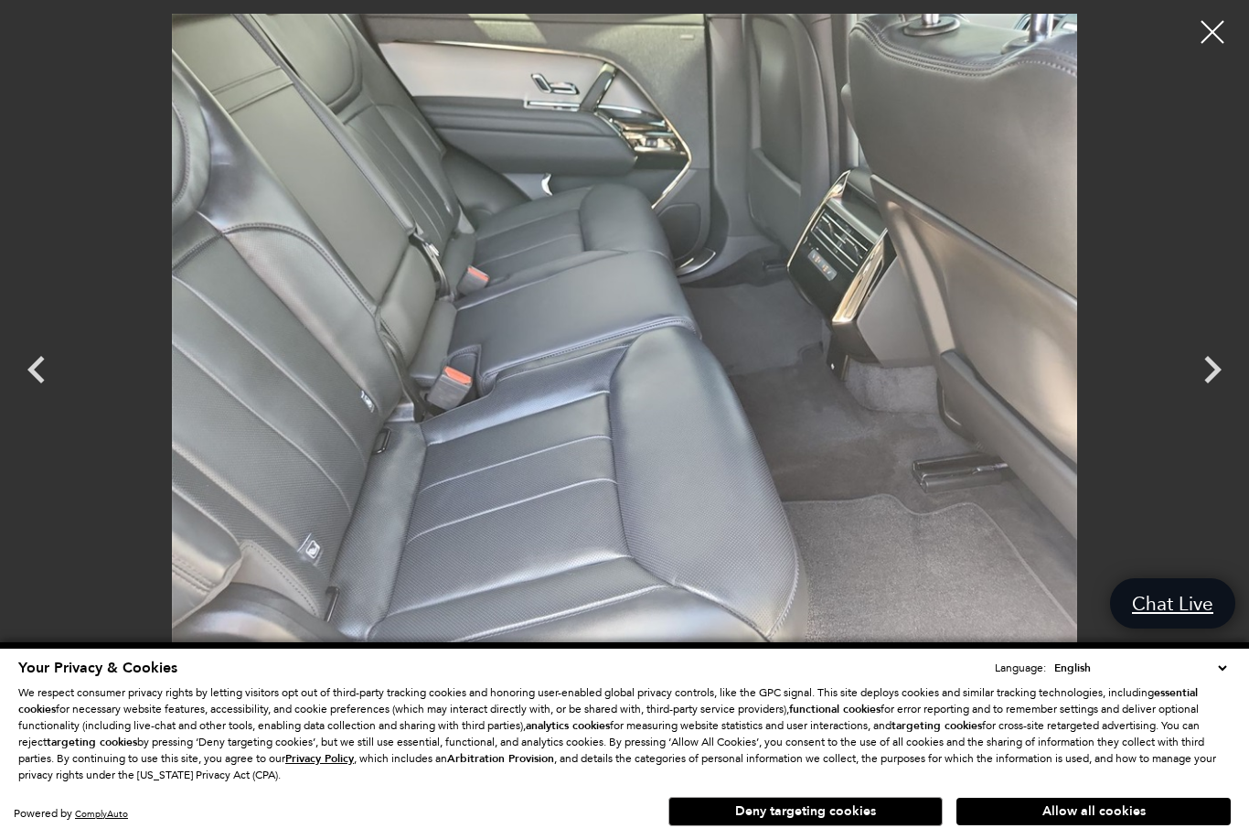
click at [1222, 362] on icon "Next" at bounding box center [1212, 369] width 55 height 55
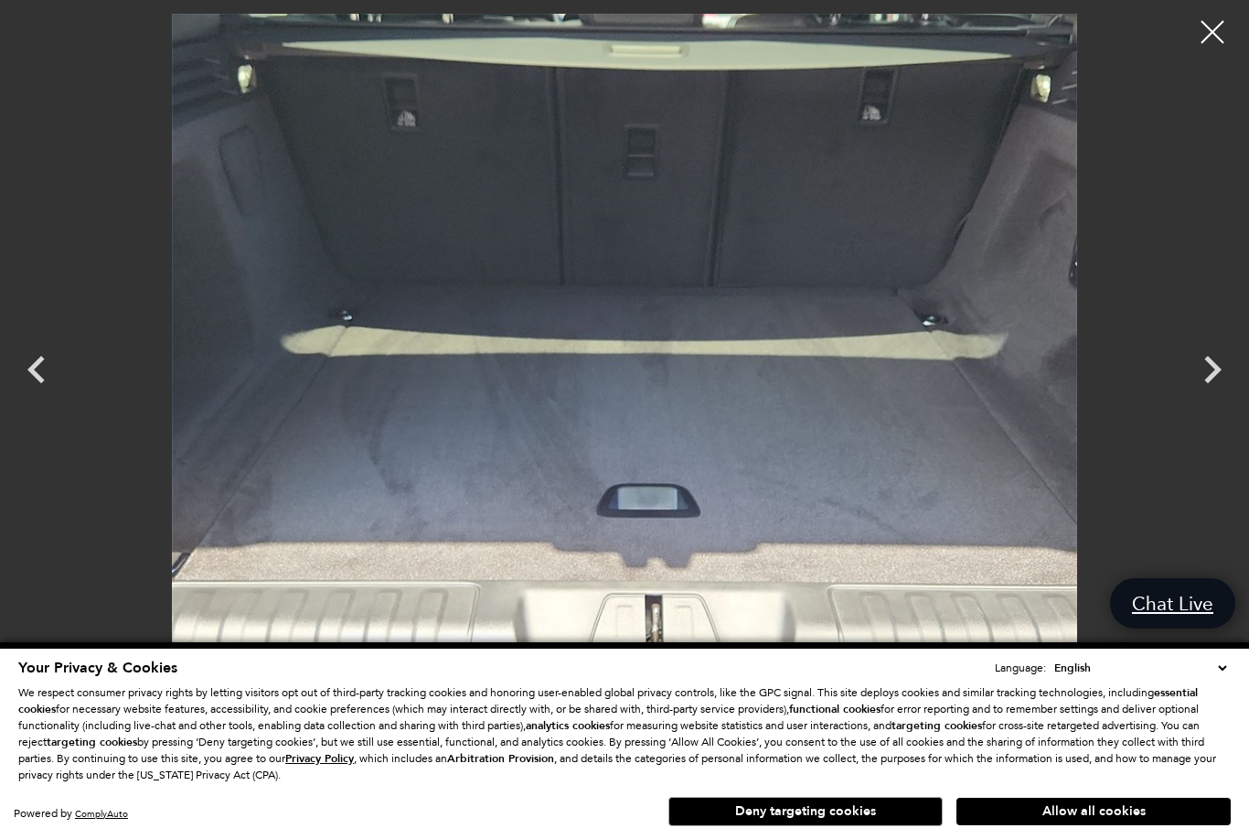
click at [1224, 362] on icon "Next" at bounding box center [1212, 369] width 55 height 55
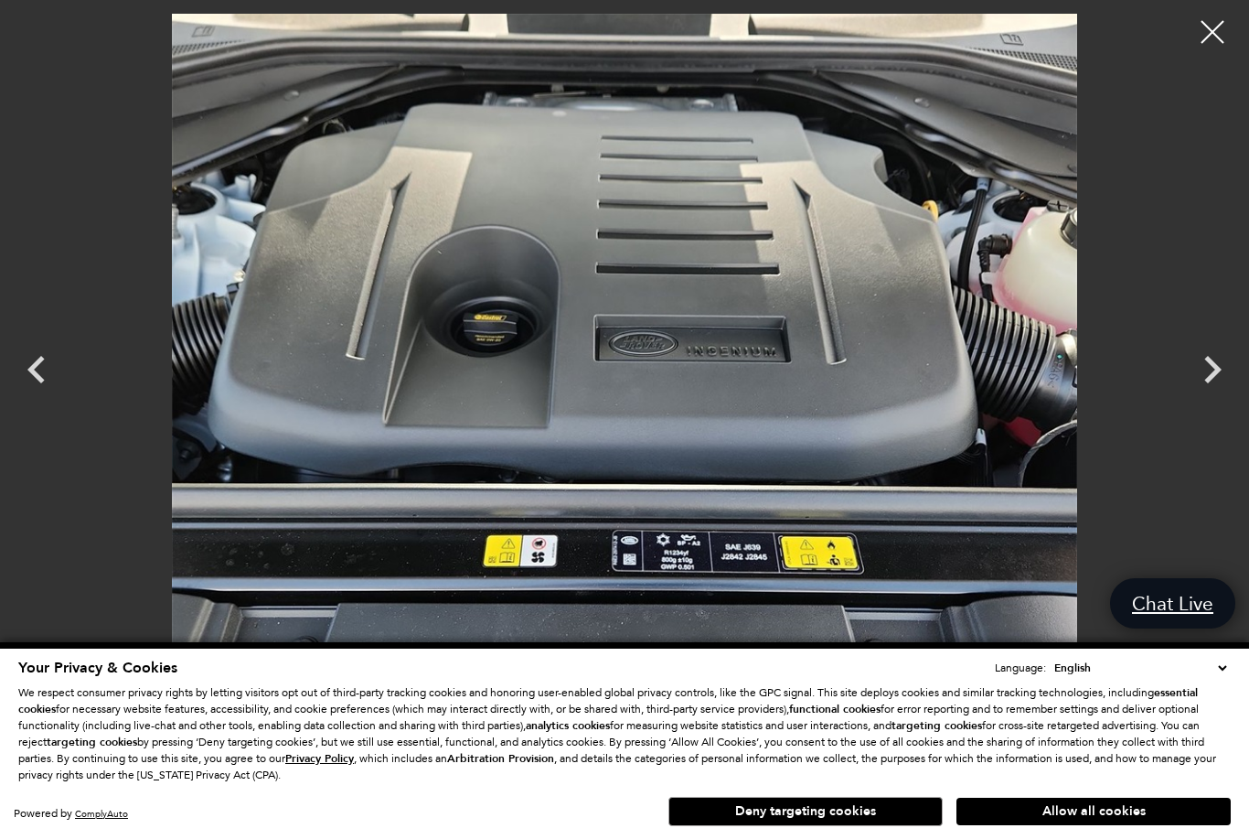
click at [1224, 364] on icon "Next" at bounding box center [1212, 369] width 55 height 55
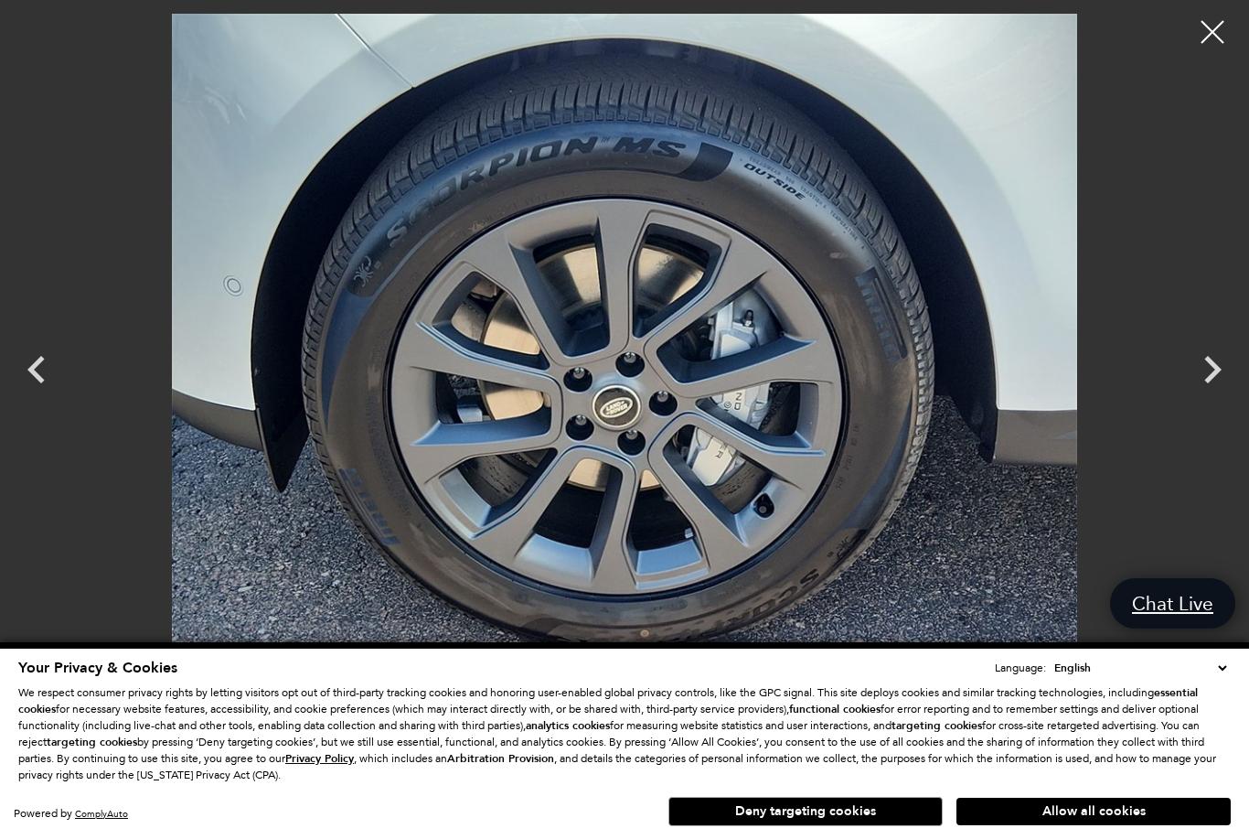
click at [1213, 361] on icon "Next" at bounding box center [1213, 369] width 17 height 27
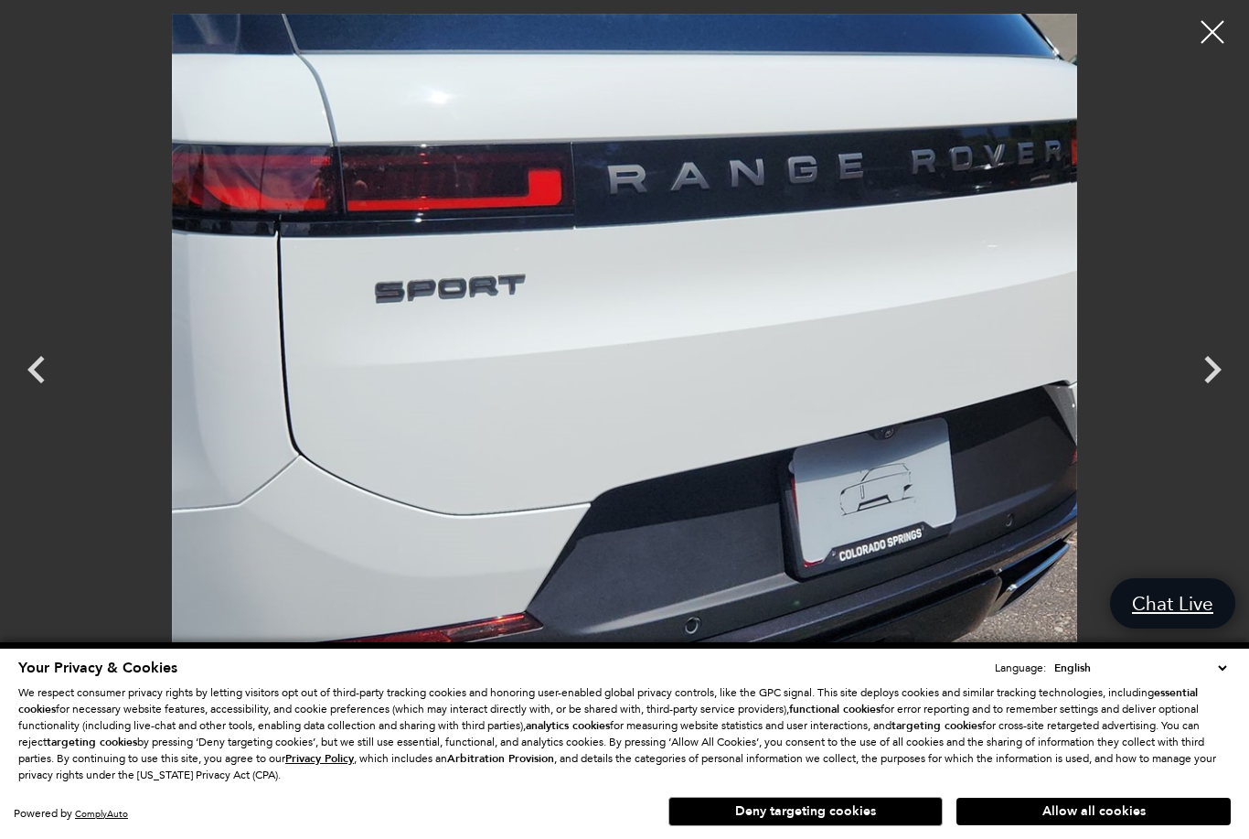
click at [1197, 367] on icon "Next" at bounding box center [1212, 369] width 55 height 55
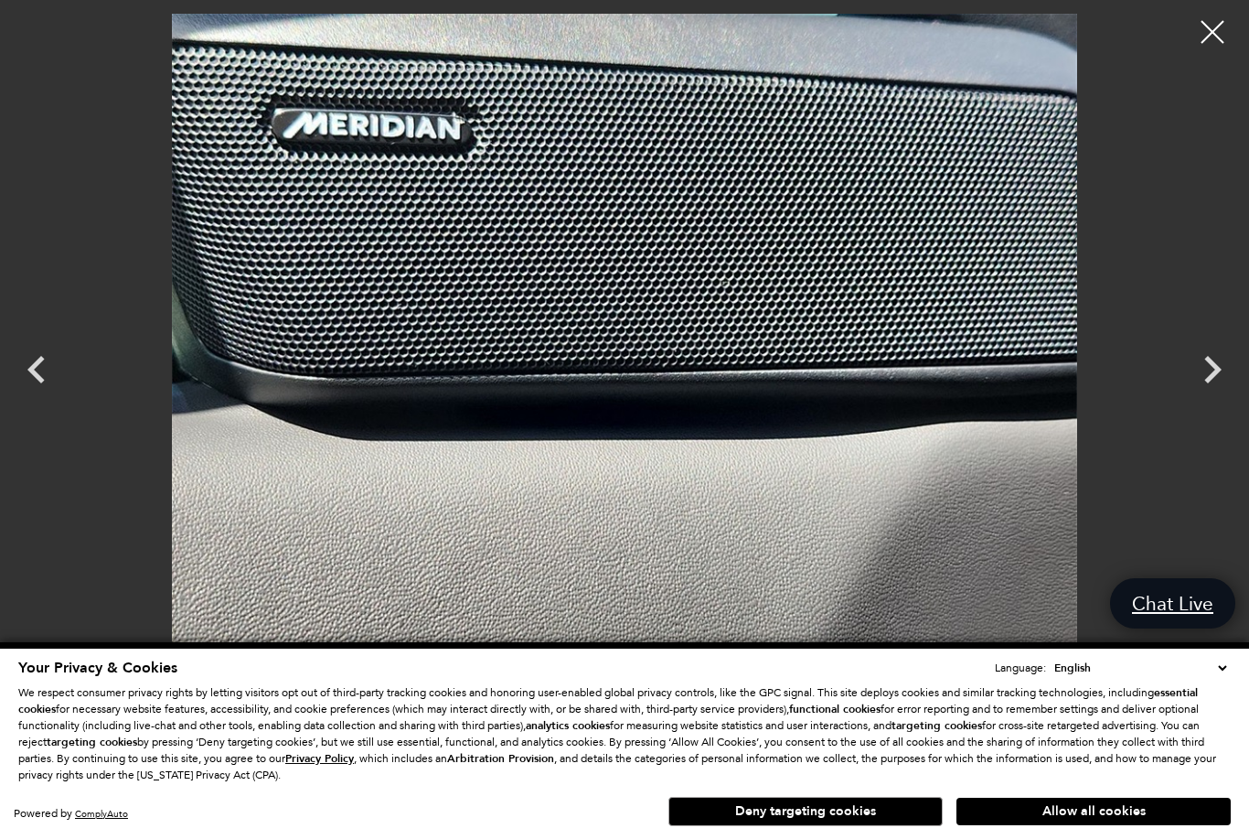
click at [1200, 362] on icon "Next" at bounding box center [1212, 369] width 55 height 55
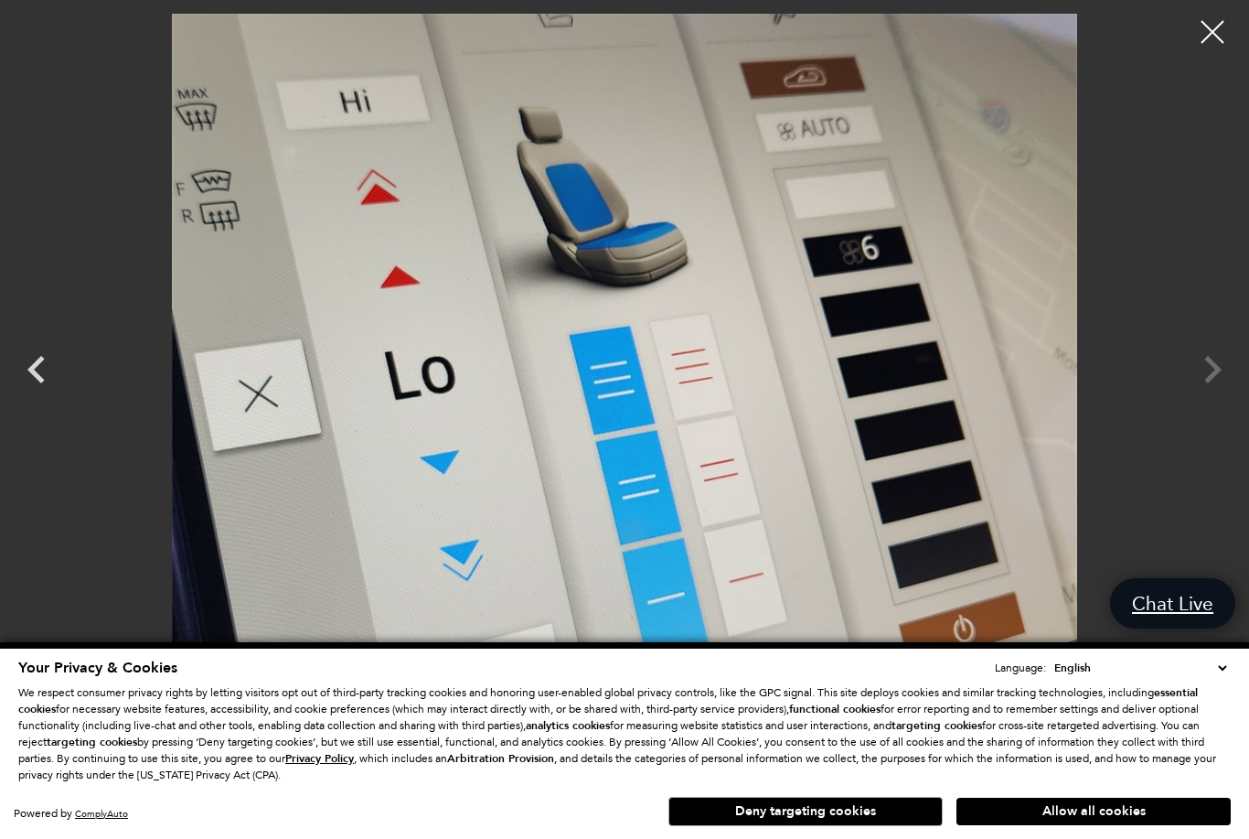
click at [1209, 21] on div at bounding box center [1213, 32] width 46 height 46
